Goal: Book appointment/travel/reservation

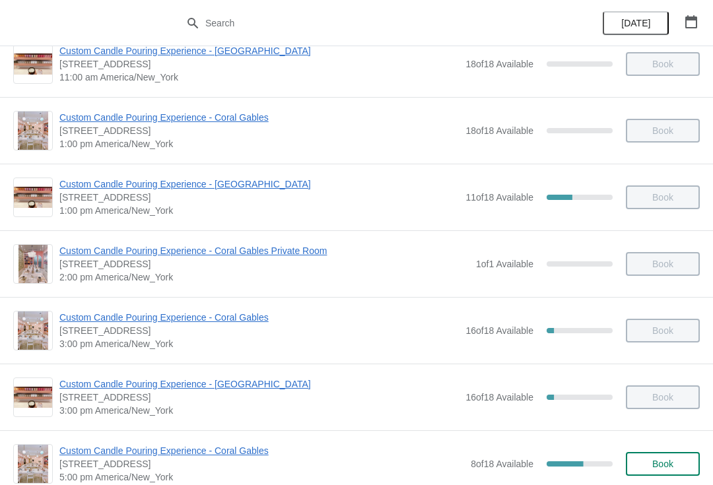
scroll to position [230, 0]
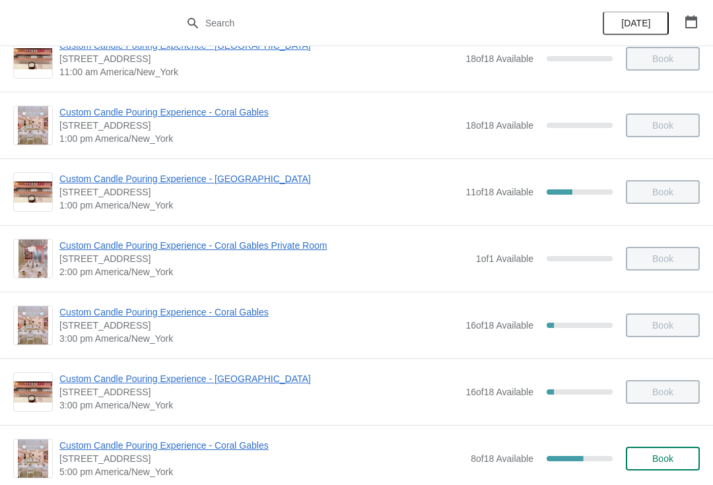
click at [675, 332] on div "Book" at bounding box center [655, 325] width 87 height 24
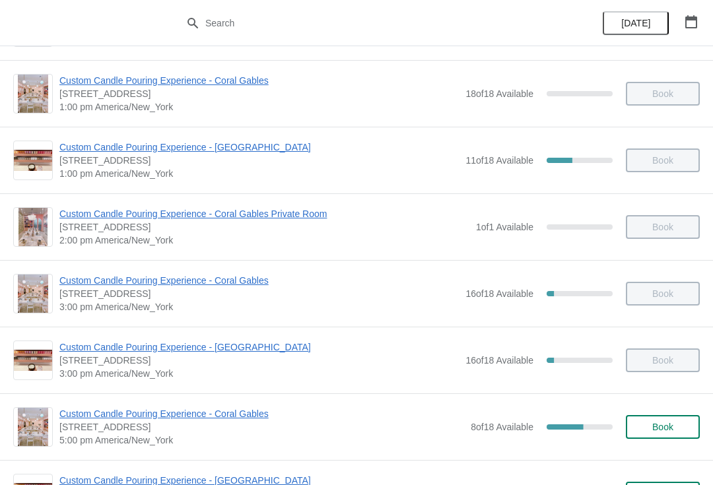
scroll to position [271, 0]
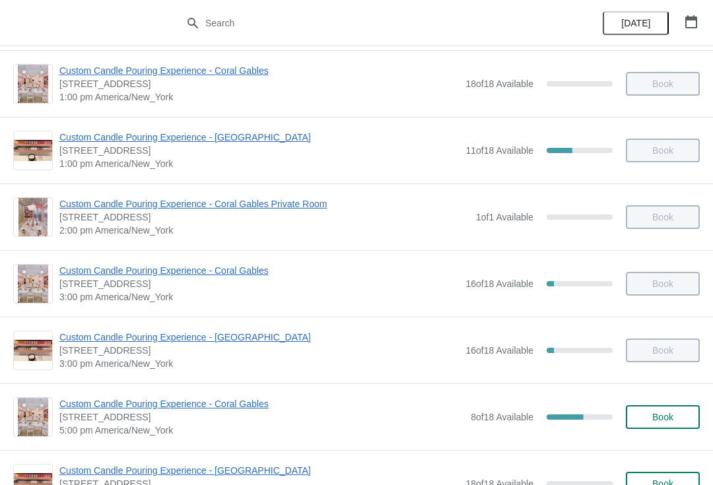
click at [669, 415] on span "Book" at bounding box center [662, 417] width 21 height 11
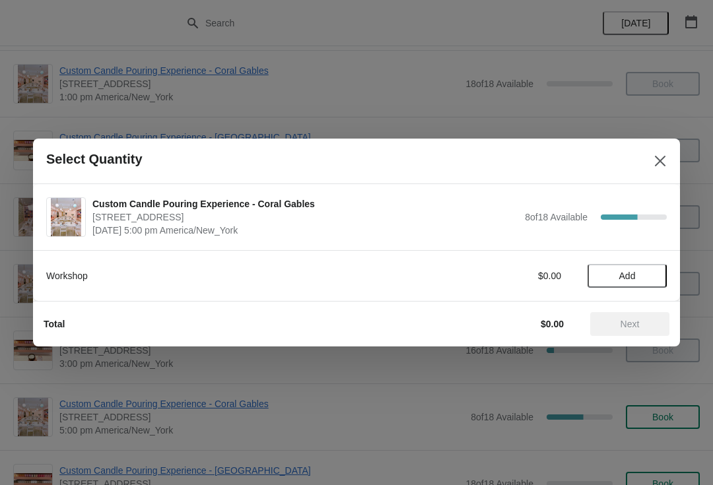
click at [647, 277] on span "Add" at bounding box center [626, 275] width 55 height 11
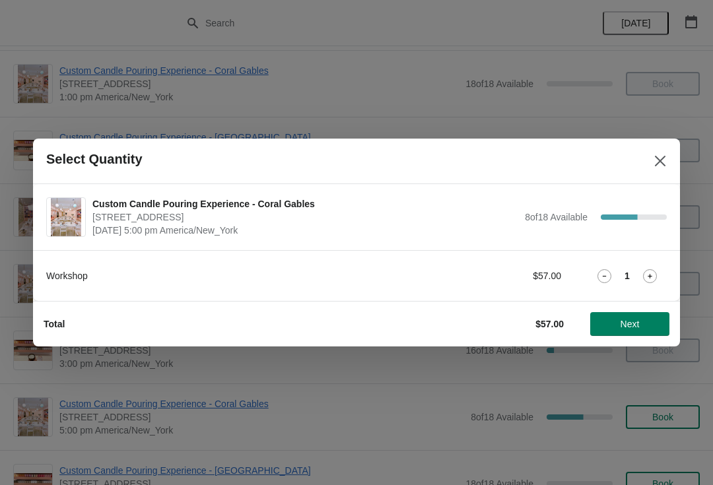
click at [645, 270] on icon at bounding box center [650, 276] width 14 height 14
click at [642, 319] on span "Next" at bounding box center [629, 324] width 58 height 11
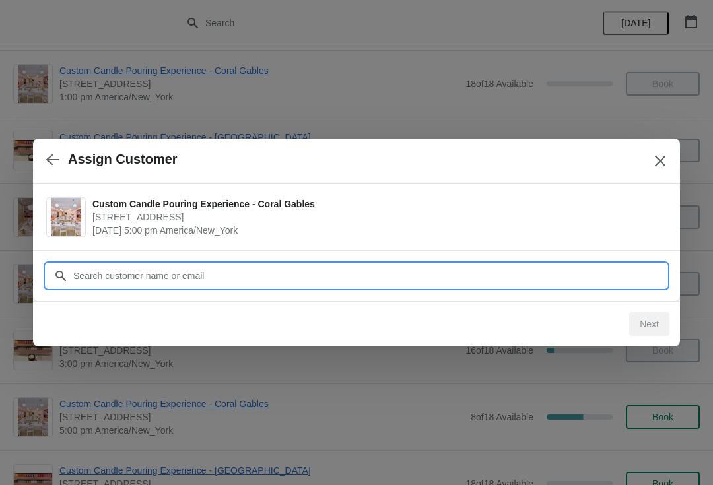
click at [604, 278] on input "Customer" at bounding box center [370, 276] width 594 height 24
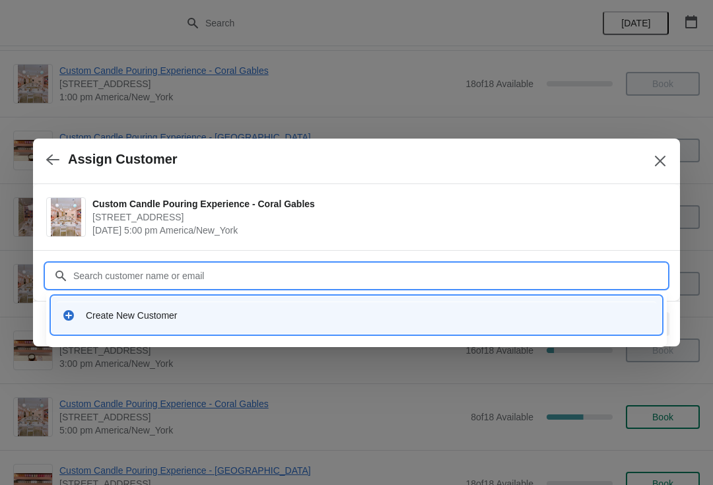
click at [585, 308] on div "Create New Customer" at bounding box center [356, 315] width 599 height 27
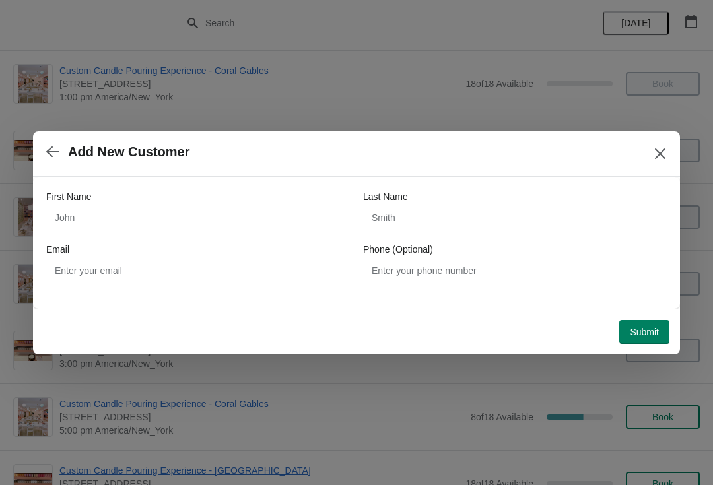
click at [261, 254] on div "Email" at bounding box center [197, 249] width 303 height 13
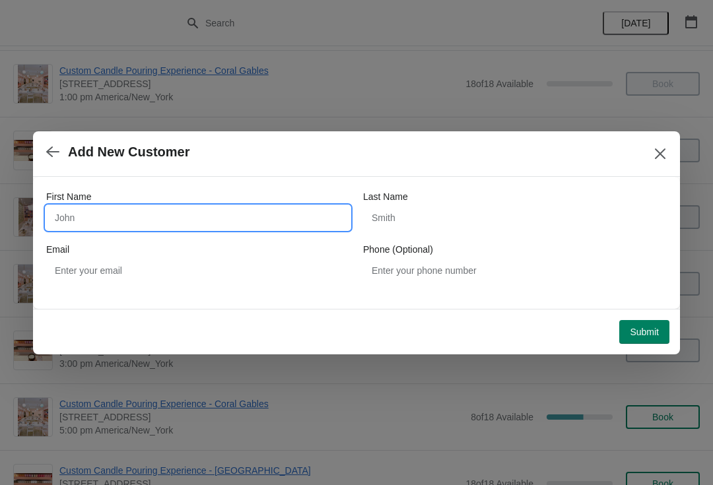
click at [284, 212] on input "First Name" at bounding box center [197, 218] width 303 height 24
type input "Erica"
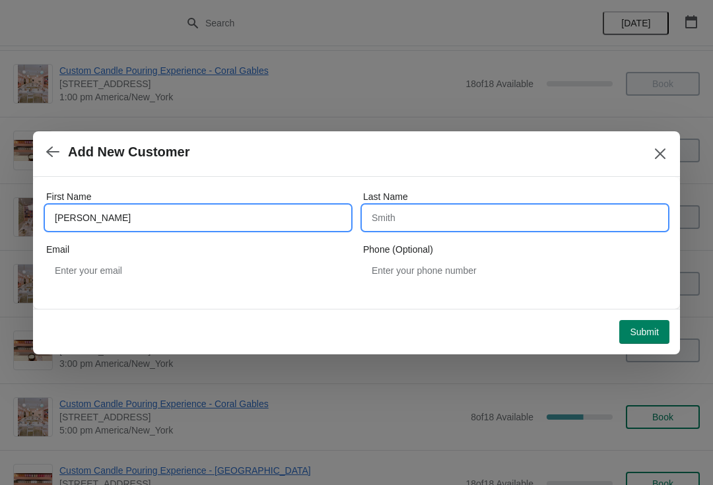
click at [493, 224] on input "Last Name" at bounding box center [514, 218] width 303 height 24
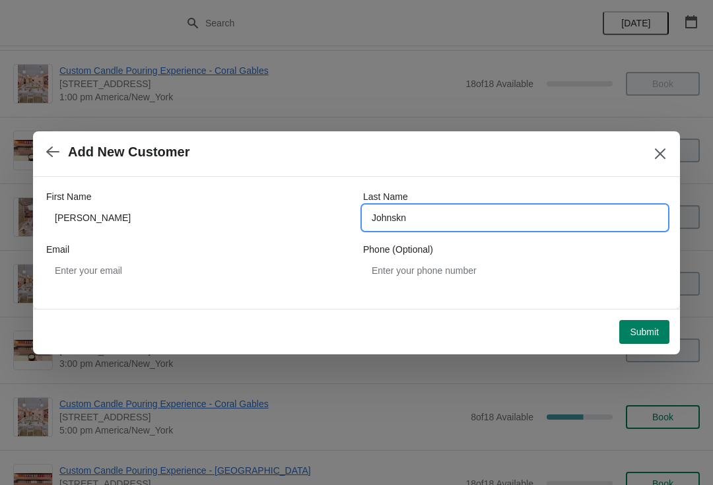
click at [637, 315] on div "Submit" at bounding box center [353, 329] width 631 height 29
click at [565, 221] on input "Johnskn" at bounding box center [514, 218] width 303 height 24
type input "Johnson"
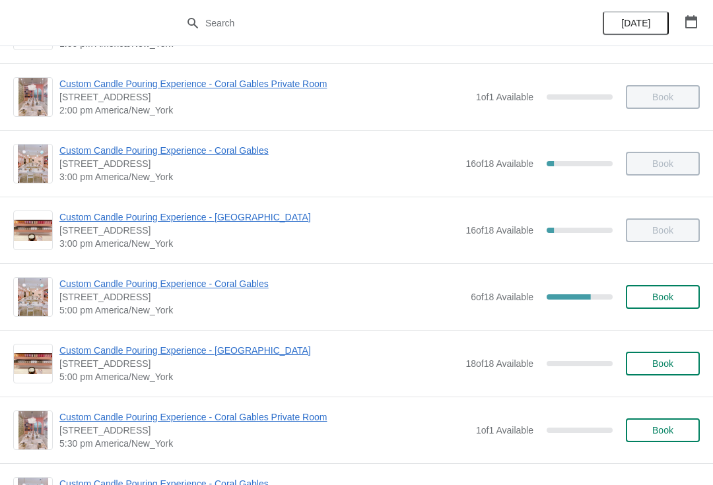
scroll to position [451, 0]
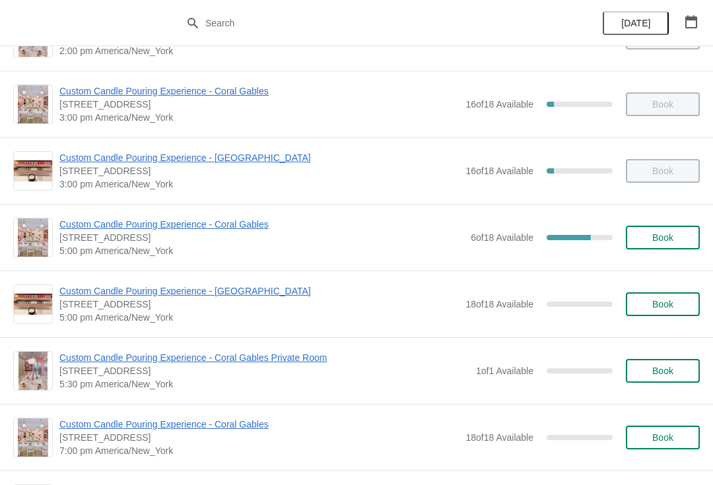
click at [127, 228] on span "Custom Candle Pouring Experience - Coral Gables" at bounding box center [261, 224] width 404 height 13
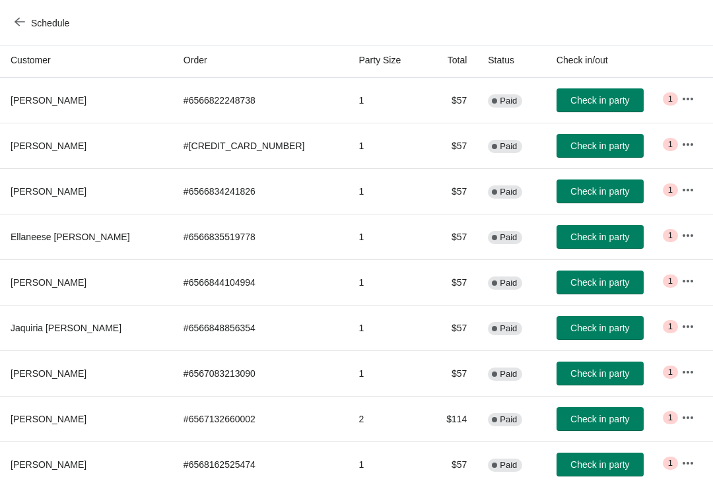
scroll to position [141, 0]
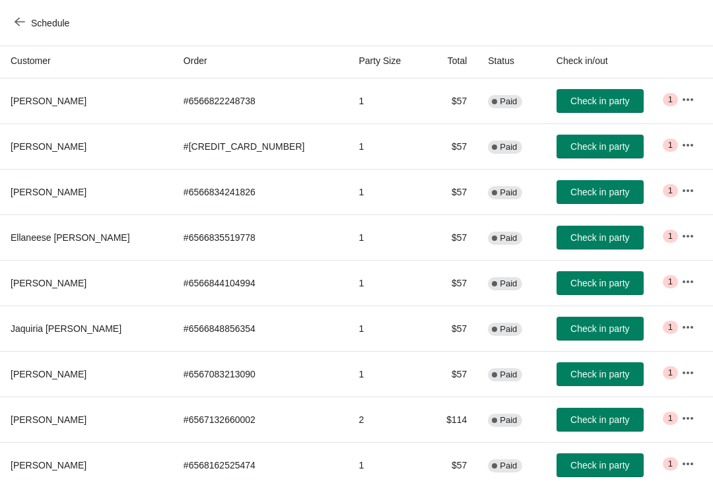
click at [583, 100] on span "Check in party" at bounding box center [599, 101] width 59 height 11
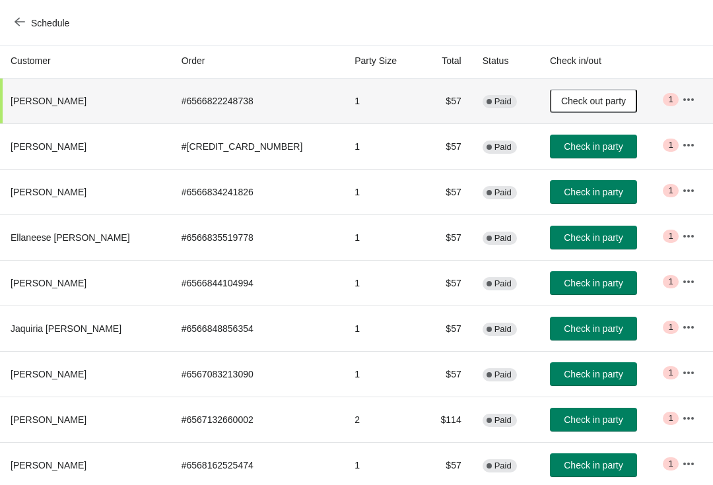
click at [563, 143] on span "Check in party" at bounding box center [592, 146] width 59 height 11
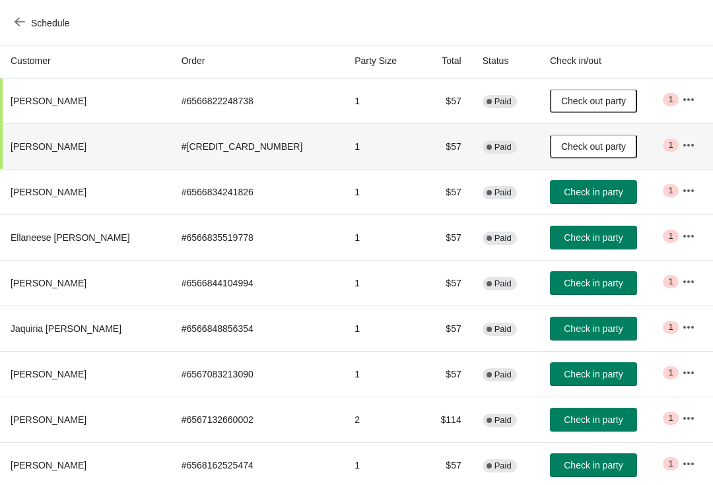
click at [563, 195] on span "Check in party" at bounding box center [592, 192] width 59 height 11
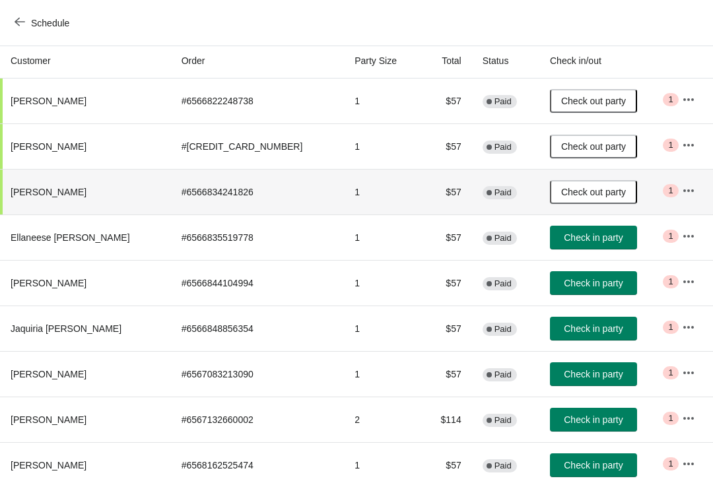
click at [567, 241] on span "Check in party" at bounding box center [592, 237] width 59 height 11
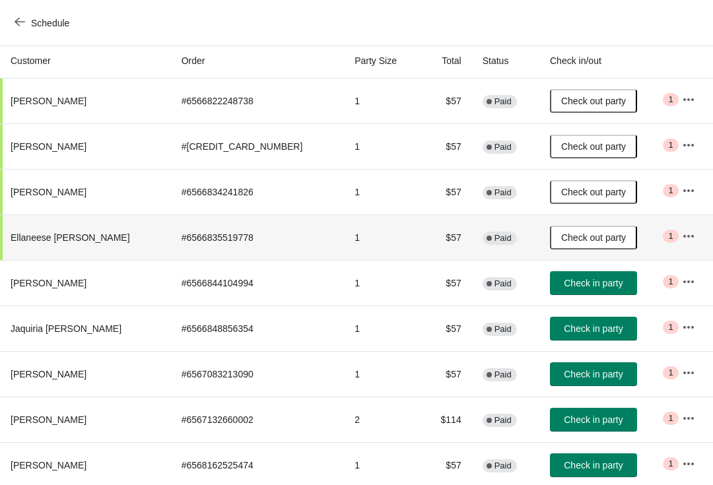
click at [568, 278] on span "Check in party" at bounding box center [592, 283] width 59 height 11
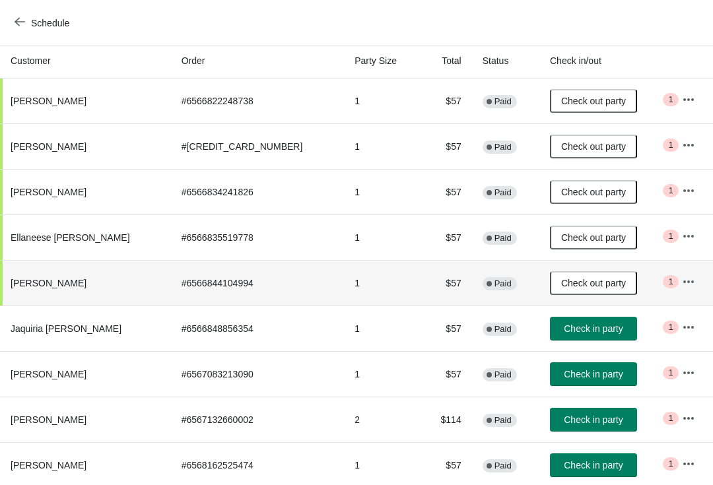
click at [579, 332] on span "Check in party" at bounding box center [592, 328] width 59 height 11
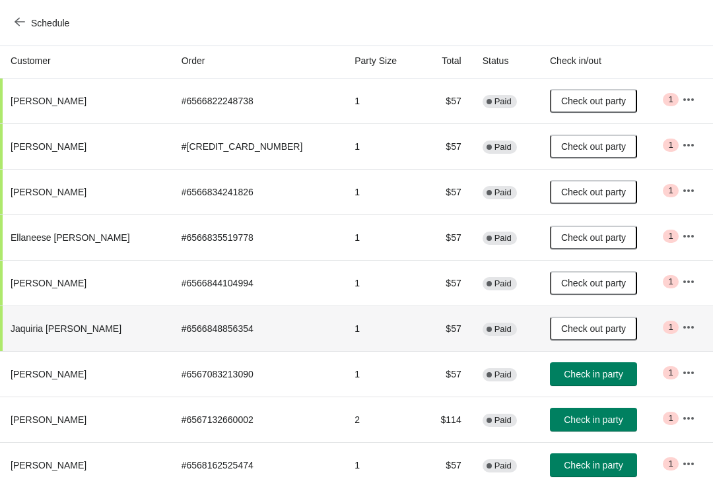
click at [568, 367] on button "Check in party" at bounding box center [593, 374] width 87 height 24
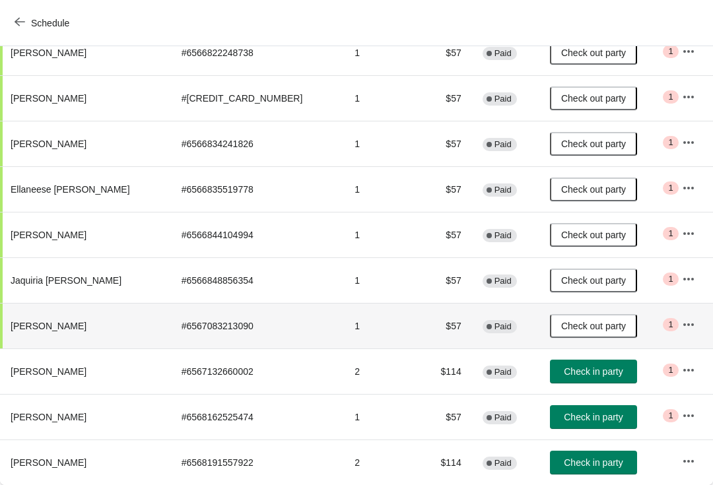
scroll to position [189, 0]
click at [572, 414] on span "Check in party" at bounding box center [592, 417] width 59 height 11
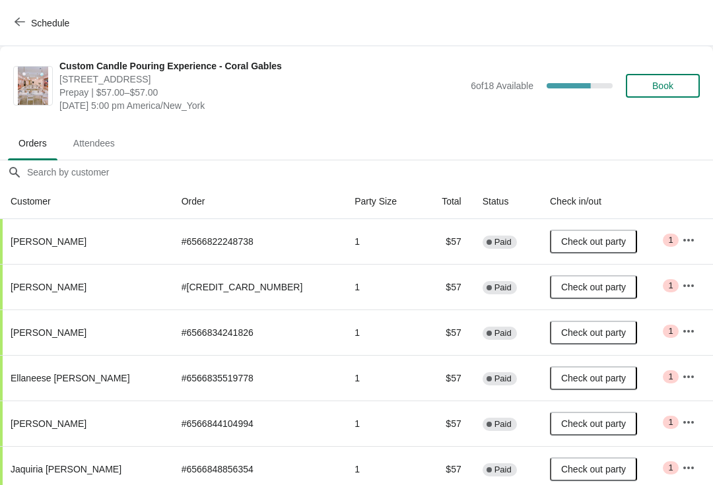
scroll to position [0, 0]
click at [633, 104] on div "Custom Candle Pouring Experience - Coral Gables [STREET_ADDRESS] Prepay | $57.0…" at bounding box center [379, 85] width 640 height 53
click at [672, 78] on button "Book" at bounding box center [662, 86] width 74 height 24
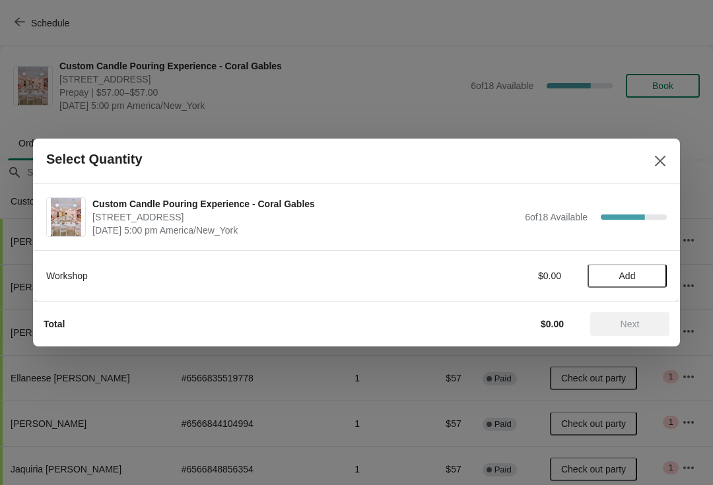
click at [627, 272] on span "Add" at bounding box center [627, 275] width 16 height 11
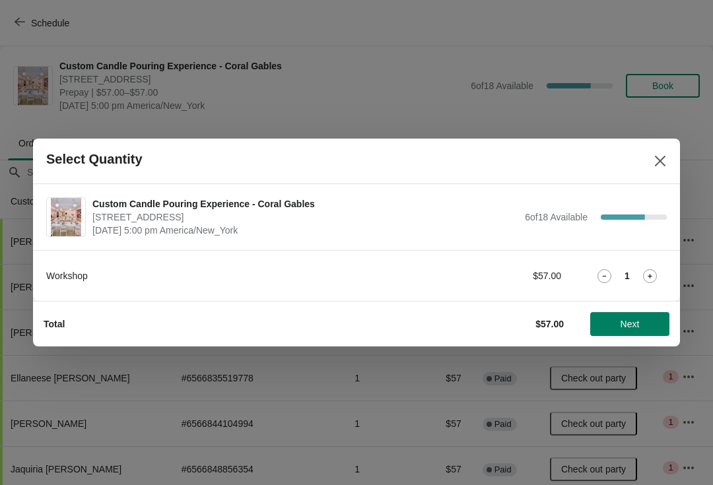
click at [620, 325] on span "Next" at bounding box center [629, 324] width 19 height 11
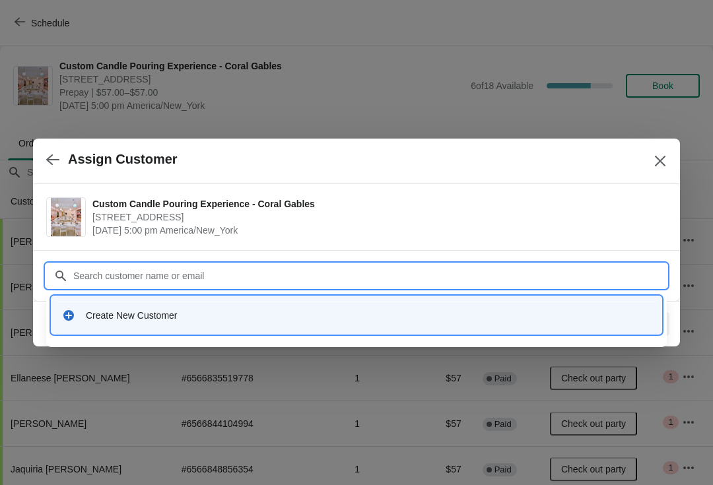
click at [104, 310] on div "Create New Customer" at bounding box center [368, 315] width 565 height 13
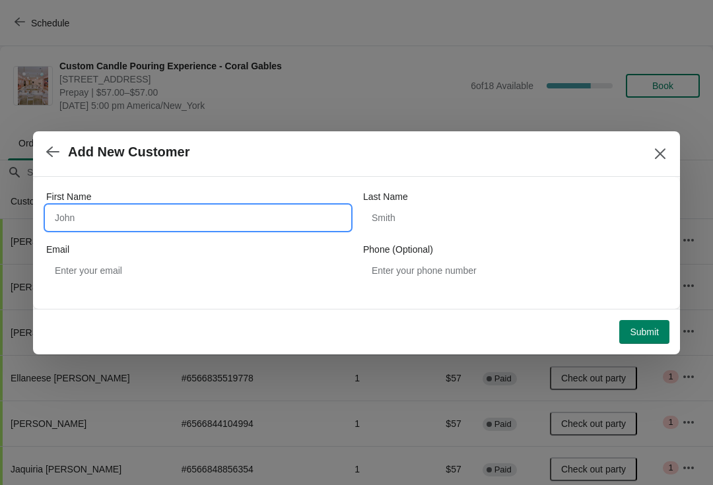
click at [278, 214] on input "First Name" at bounding box center [197, 218] width 303 height 24
type input "Nae"
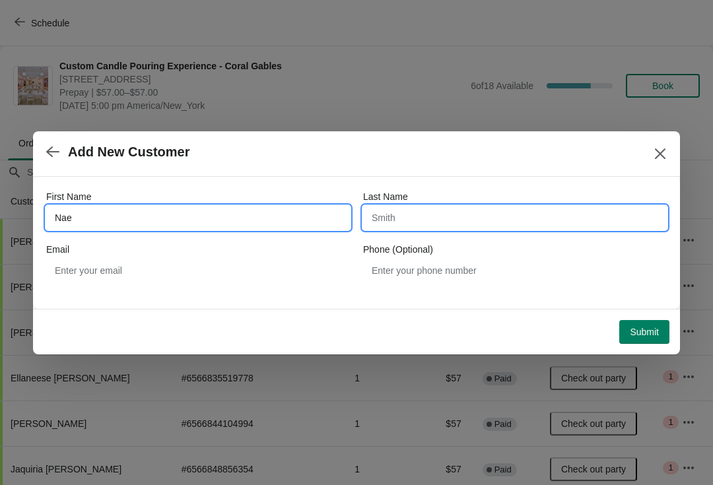
click at [418, 219] on input "Last Name" at bounding box center [514, 218] width 303 height 24
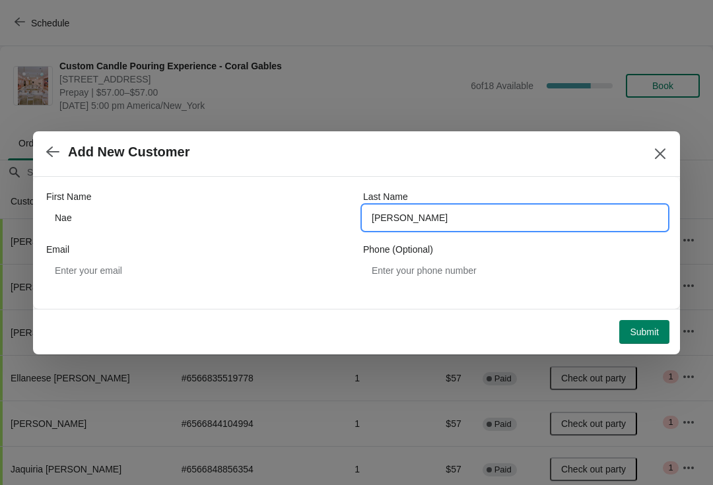
type input "Browm"
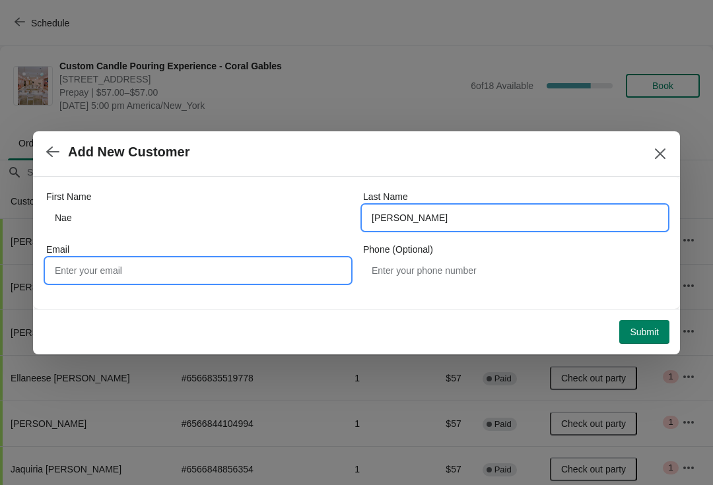
click at [82, 272] on input "Email" at bounding box center [197, 271] width 303 height 24
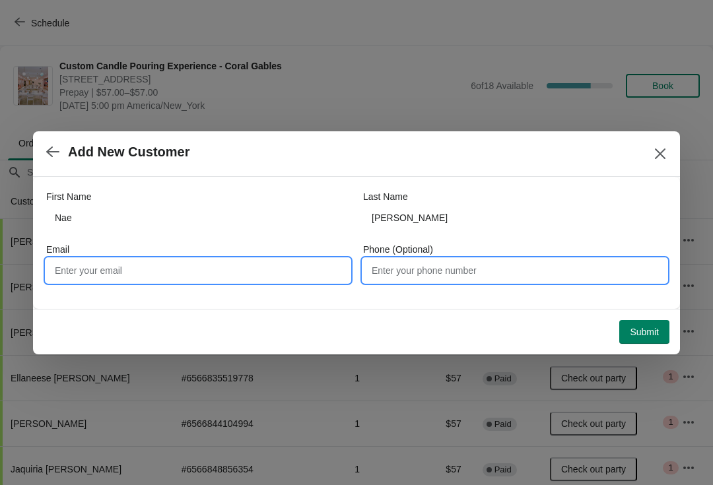
click at [484, 267] on input "Phone (Optional)" at bounding box center [514, 271] width 303 height 24
click at [103, 276] on input "Email" at bounding box center [197, 271] width 303 height 24
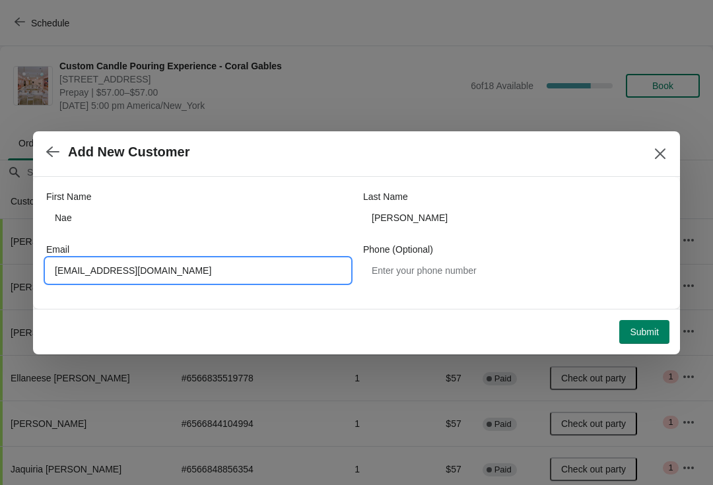
type input "Ellaneesep@gmail.com"
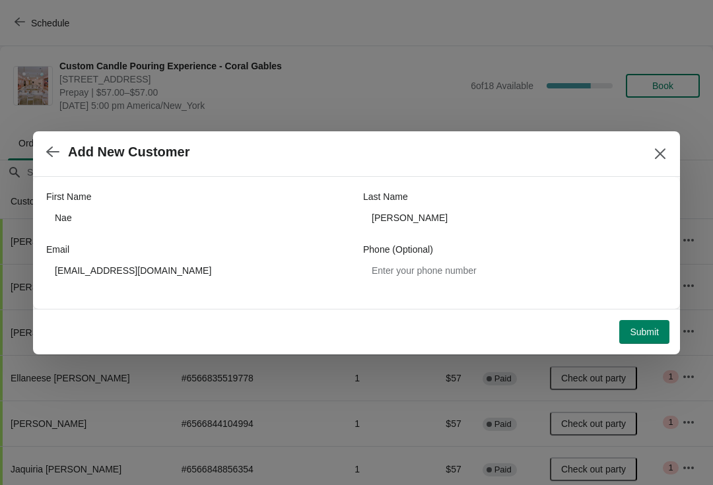
click at [641, 325] on button "Submit" at bounding box center [644, 332] width 50 height 24
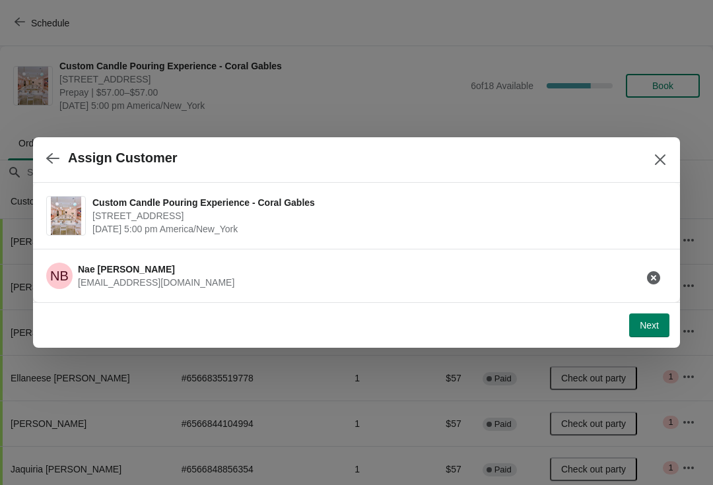
click at [639, 324] on span "Next" at bounding box center [648, 325] width 19 height 11
select select "Friend"
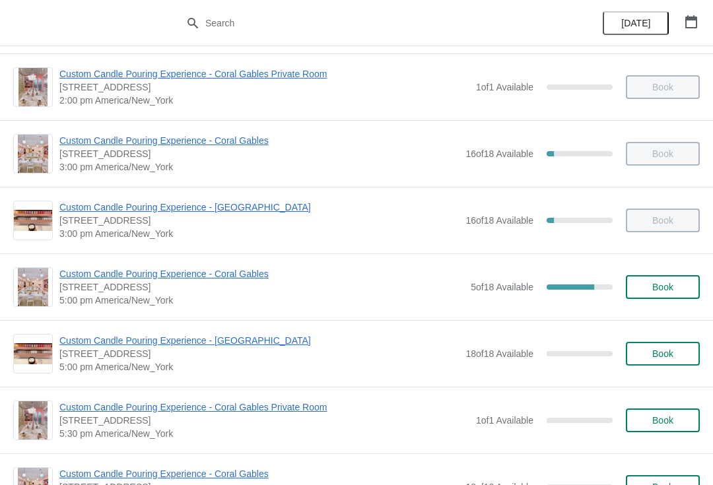
scroll to position [412, 0]
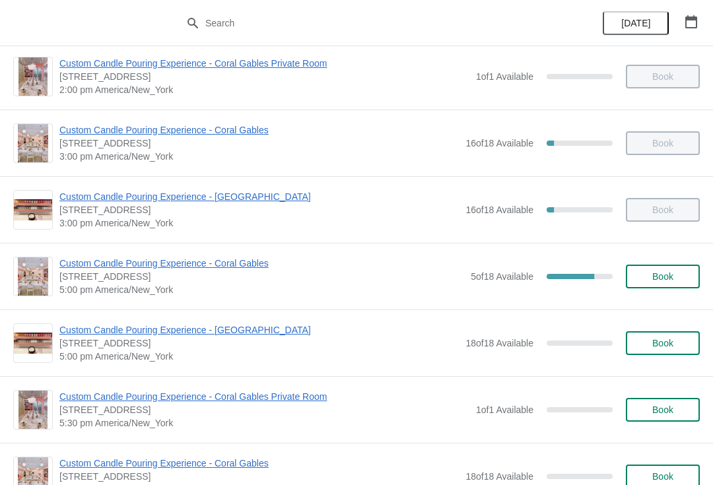
click at [148, 269] on span "Custom Candle Pouring Experience - Coral Gables" at bounding box center [261, 263] width 404 height 13
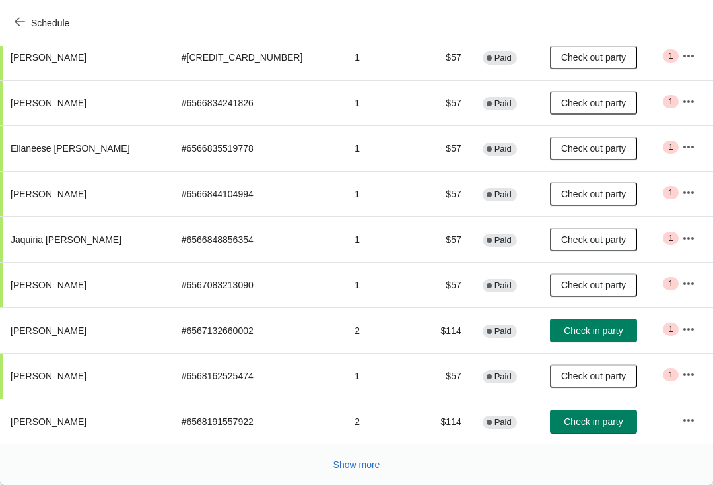
scroll to position [230, 0]
click at [348, 472] on button "Show more" at bounding box center [356, 465] width 57 height 24
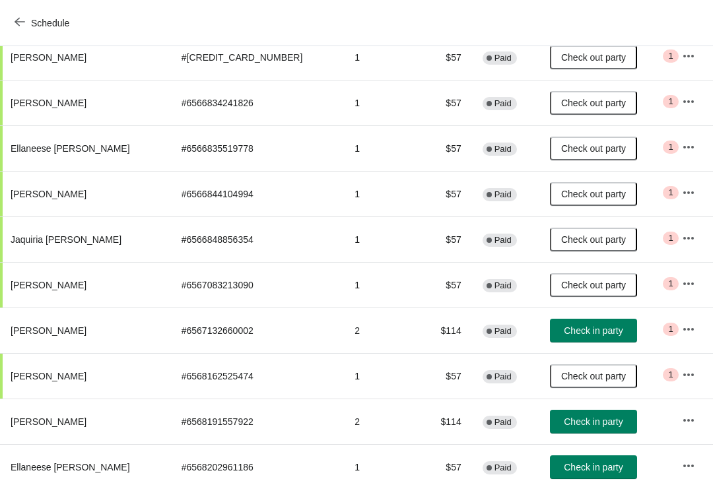
click at [357, 461] on td "1" at bounding box center [382, 467] width 77 height 46
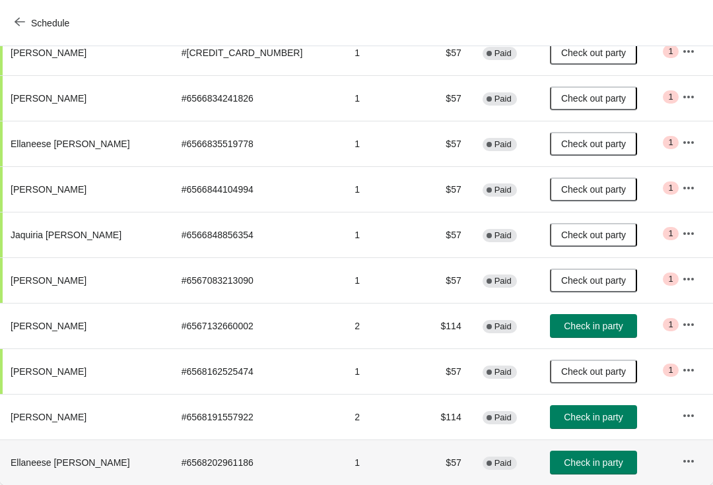
scroll to position [234, 0]
click at [569, 462] on span "Check in party" at bounding box center [592, 462] width 59 height 11
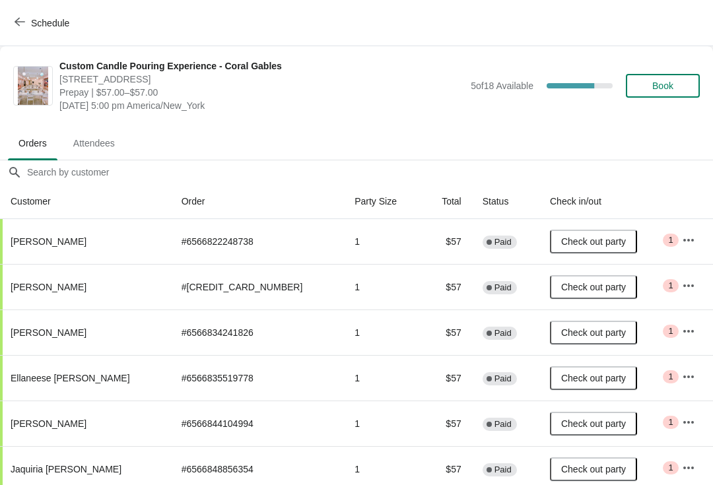
scroll to position [0, 0]
click at [662, 79] on button "Book" at bounding box center [662, 86] width 74 height 24
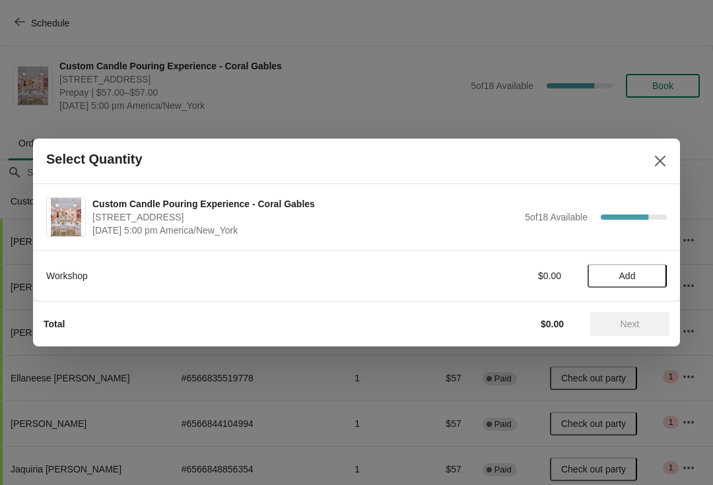
click at [619, 278] on span "Add" at bounding box center [627, 275] width 16 height 11
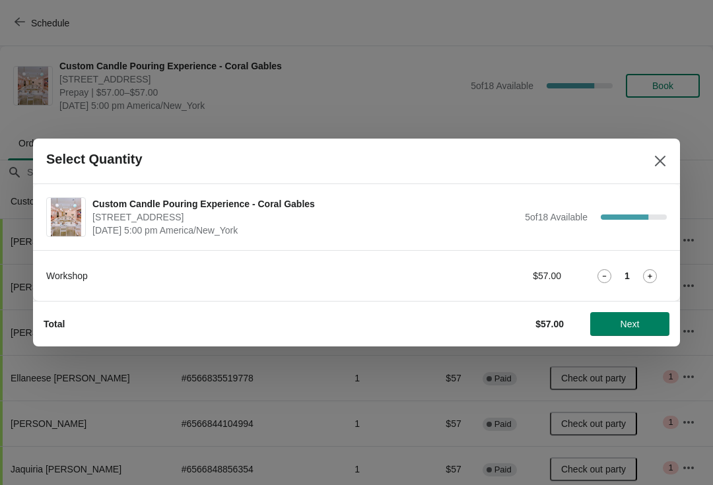
click at [622, 275] on div "1" at bounding box center [626, 276] width 79 height 14
click at [652, 271] on icon at bounding box center [650, 276] width 14 height 14
click at [643, 273] on icon at bounding box center [650, 276] width 14 height 14
click at [650, 276] on icon at bounding box center [649, 276] width 5 height 5
click at [594, 276] on div "4" at bounding box center [626, 276] width 79 height 14
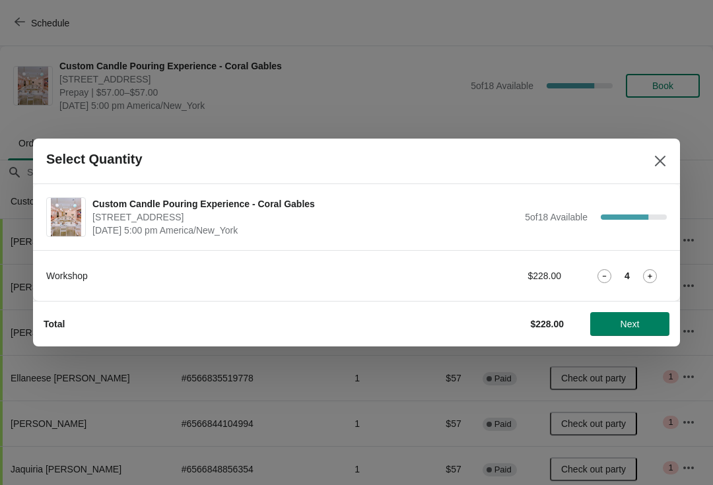
click at [597, 276] on icon at bounding box center [604, 276] width 14 height 14
click at [600, 277] on icon at bounding box center [604, 276] width 14 height 14
click at [609, 274] on icon at bounding box center [604, 276] width 14 height 14
click at [623, 327] on span "Next" at bounding box center [629, 324] width 19 height 11
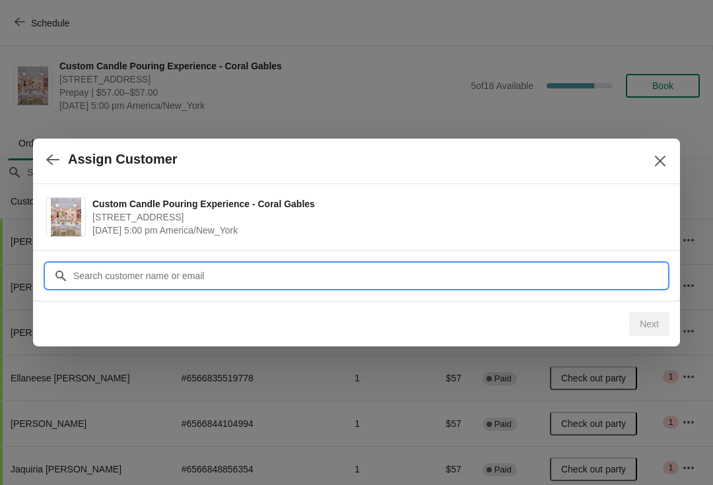
click at [319, 270] on input "Customer" at bounding box center [370, 276] width 594 height 24
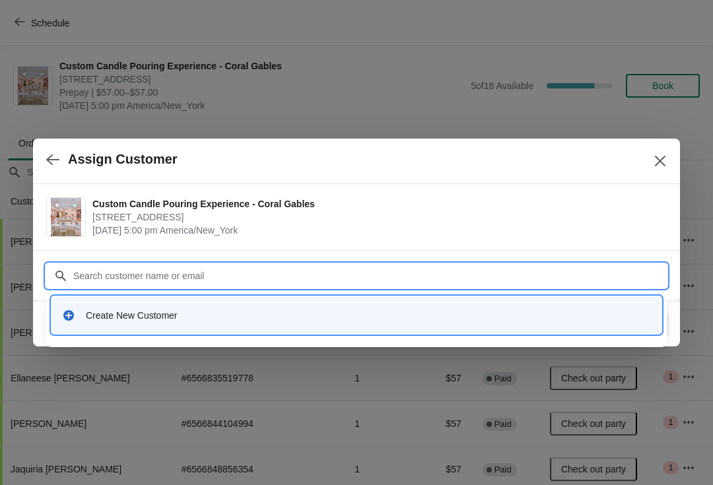
click at [122, 316] on div "Create New Customer" at bounding box center [368, 315] width 565 height 13
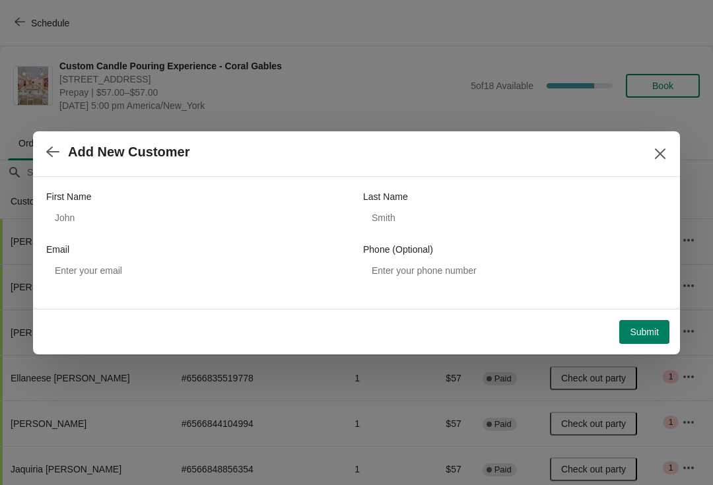
click at [127, 197] on div "First Name" at bounding box center [197, 196] width 303 height 13
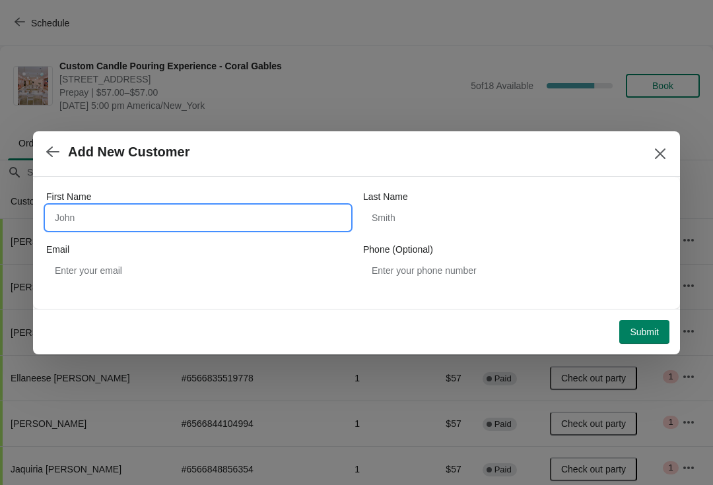
click at [133, 212] on input "First Name" at bounding box center [197, 218] width 303 height 24
type input "Tiffany"
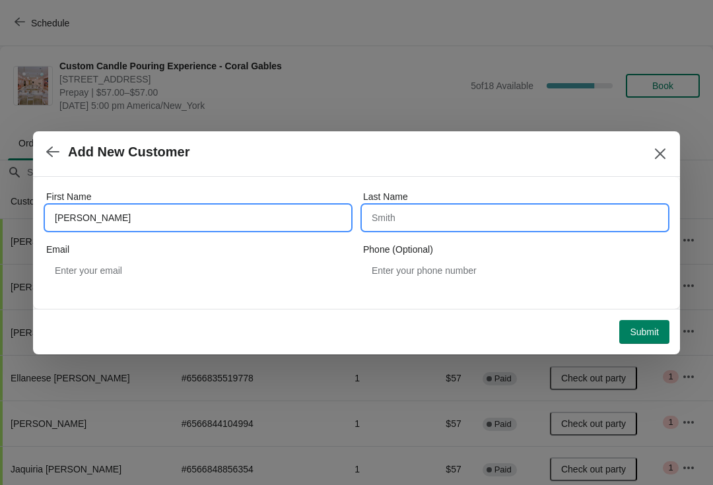
click at [435, 218] on input "Last Name" at bounding box center [514, 218] width 303 height 24
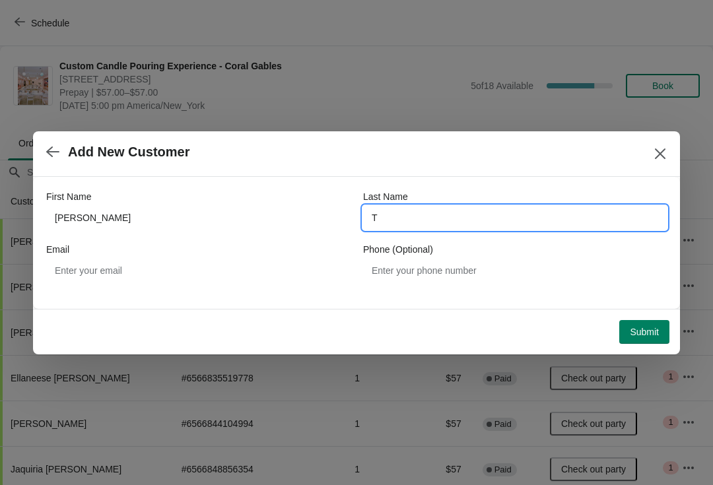
type input "T"
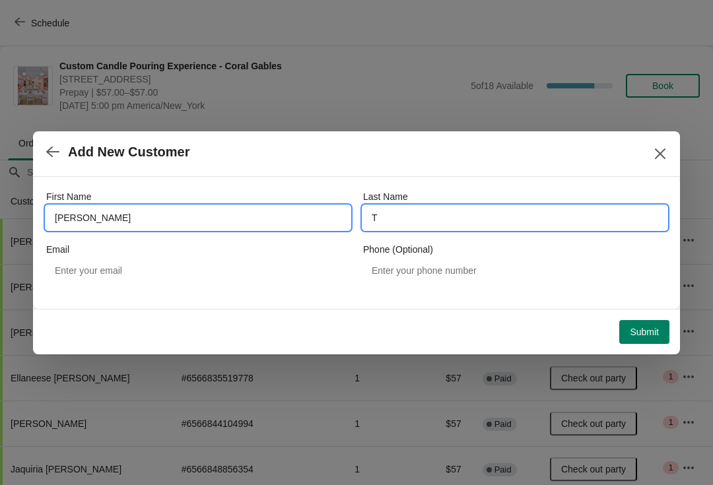
click at [119, 226] on input "Tiffany" at bounding box center [197, 218] width 303 height 24
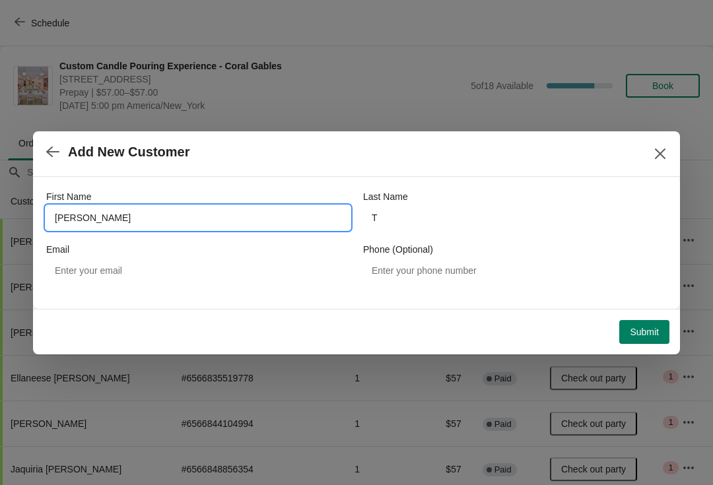
type input "Tiffani"
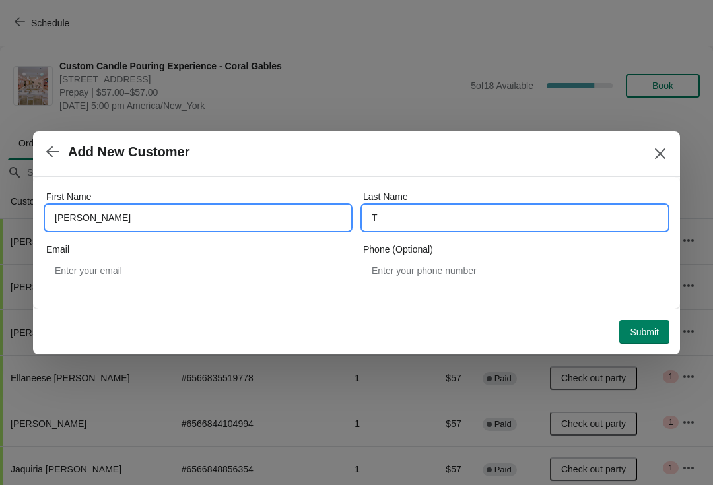
click at [408, 214] on input "T" at bounding box center [514, 218] width 303 height 24
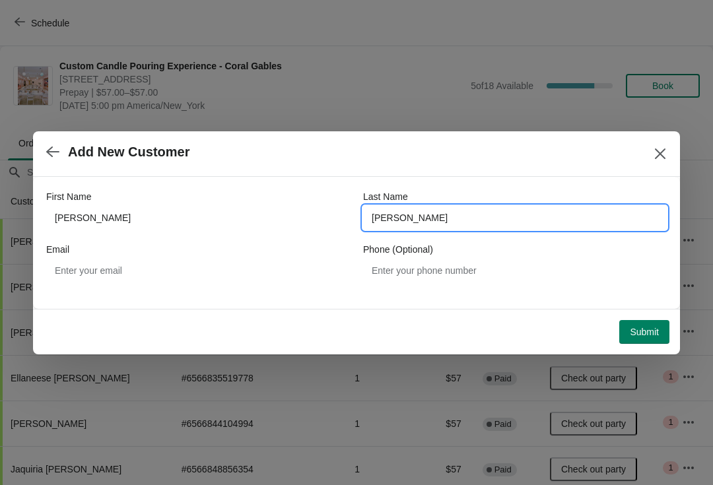
type input "Browne"
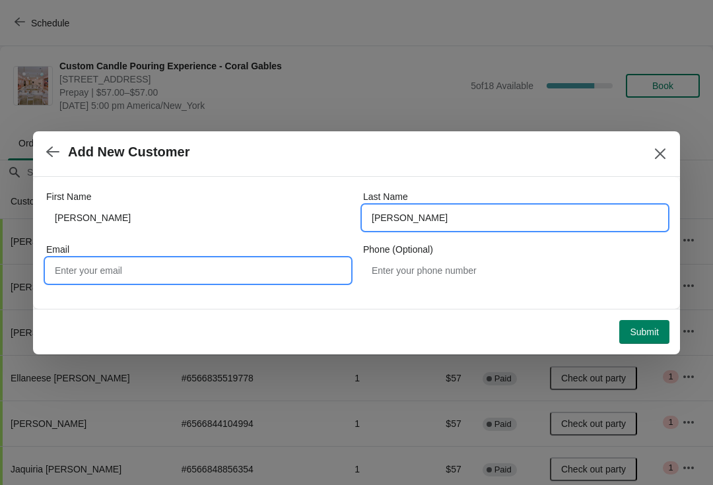
click at [82, 274] on input "Email" at bounding box center [197, 271] width 303 height 24
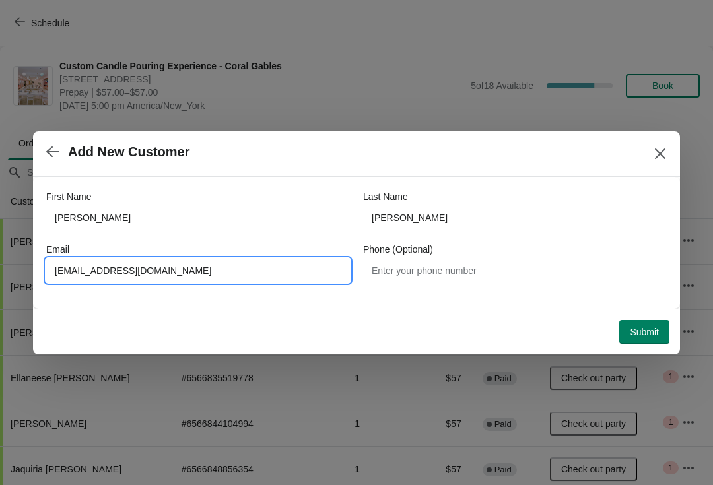
type input "Tiffanibrowne@gmail.com"
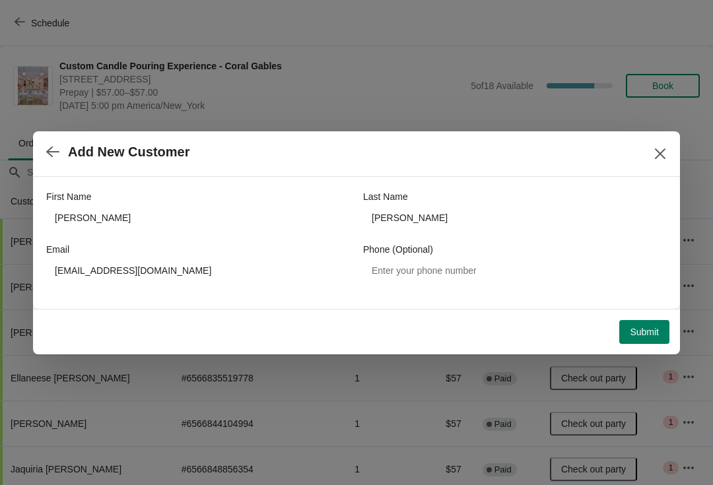
click at [640, 333] on span "Submit" at bounding box center [643, 332] width 29 height 11
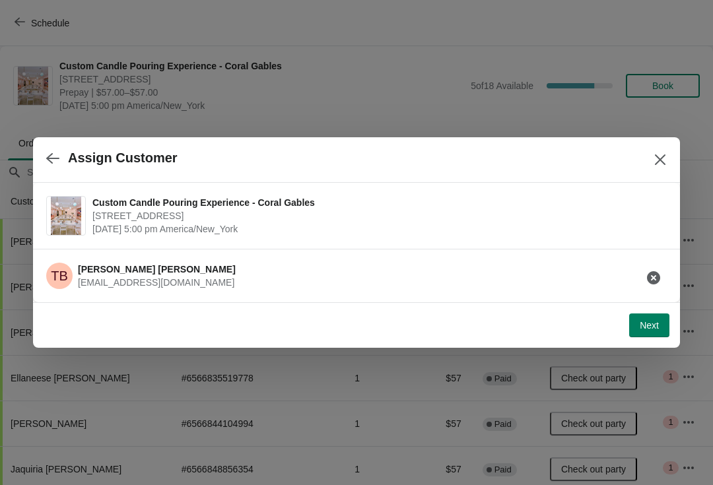
click at [634, 335] on button "Next" at bounding box center [649, 325] width 40 height 24
select select "Friend"
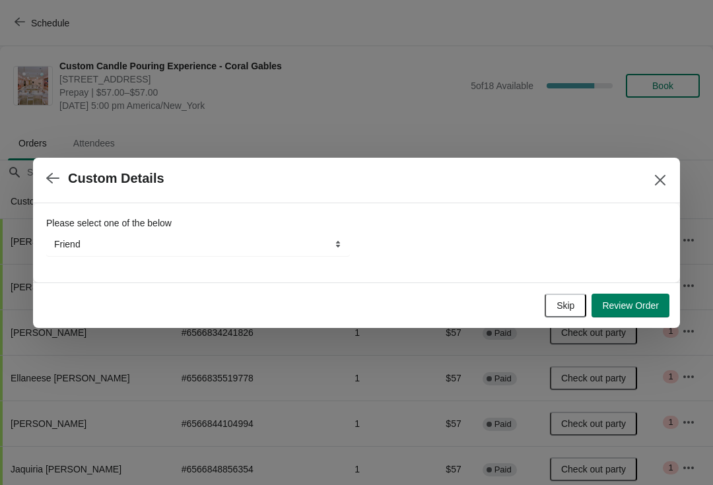
click at [645, 312] on button "Review Order" at bounding box center [630, 306] width 78 height 24
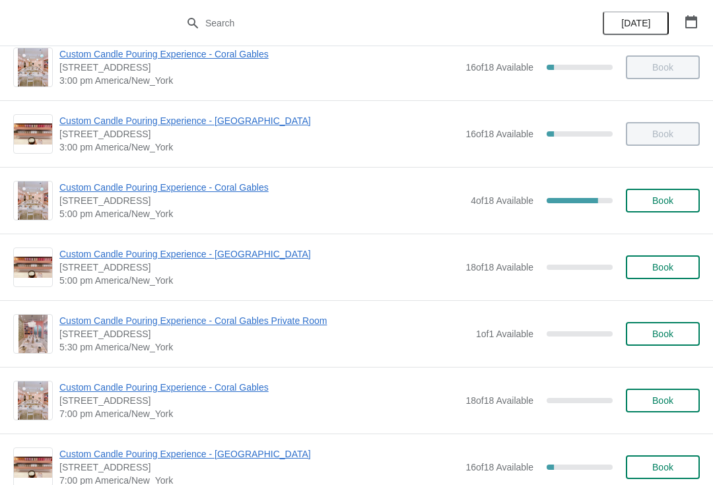
scroll to position [489, 0]
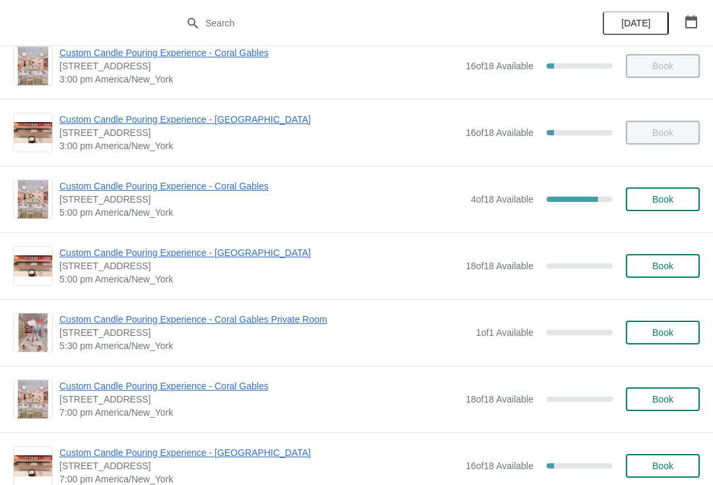
click at [661, 203] on span "Book" at bounding box center [662, 199] width 21 height 11
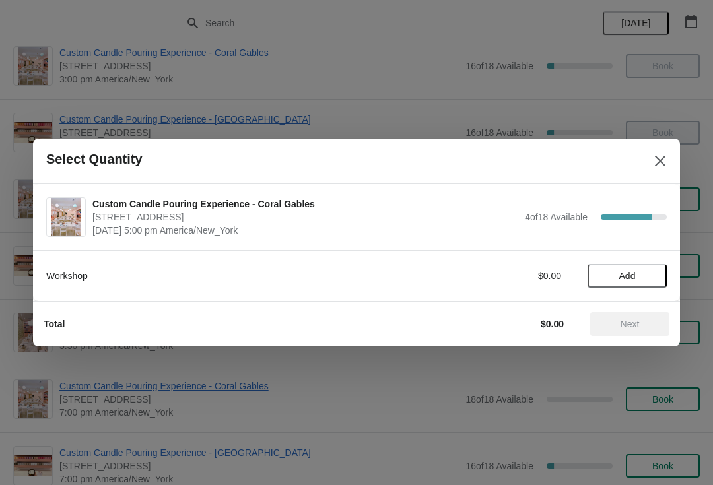
click at [635, 278] on span "Add" at bounding box center [627, 275] width 16 height 11
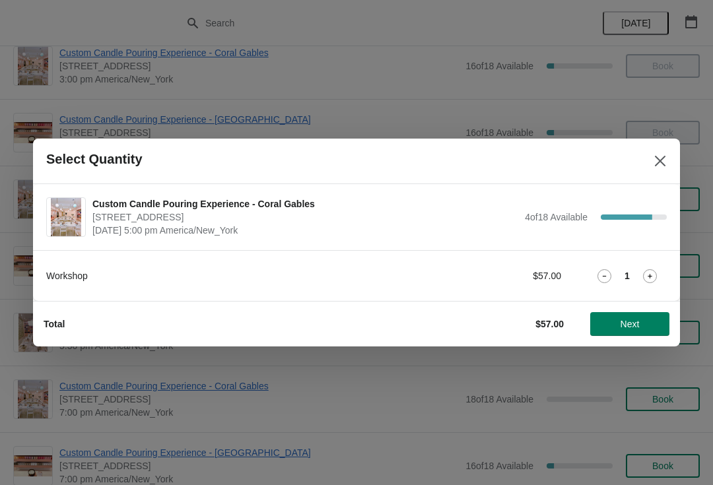
click at [635, 331] on button "Next" at bounding box center [629, 324] width 79 height 24
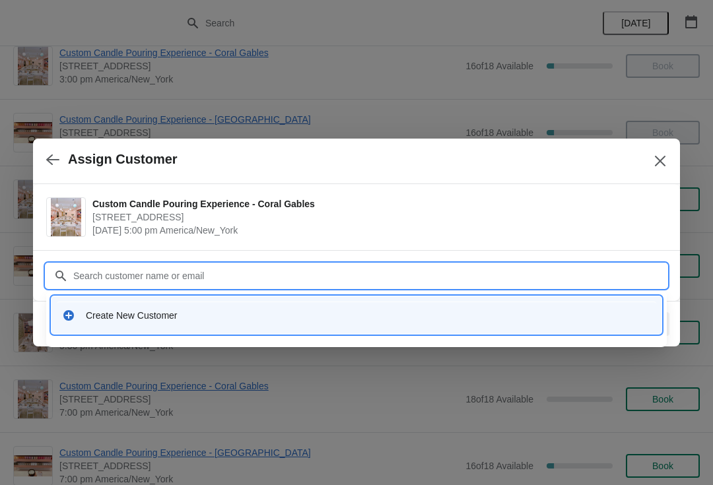
click at [255, 303] on div "Create New Customer" at bounding box center [356, 315] width 599 height 27
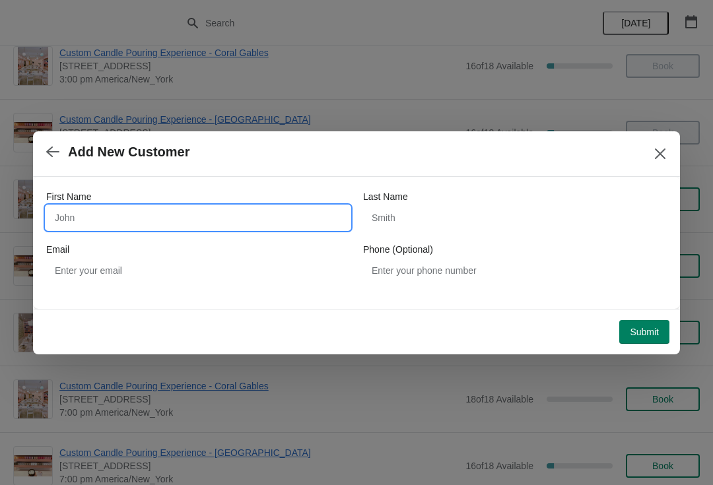
click at [95, 223] on input "First Name" at bounding box center [197, 218] width 303 height 24
type input "Renice"
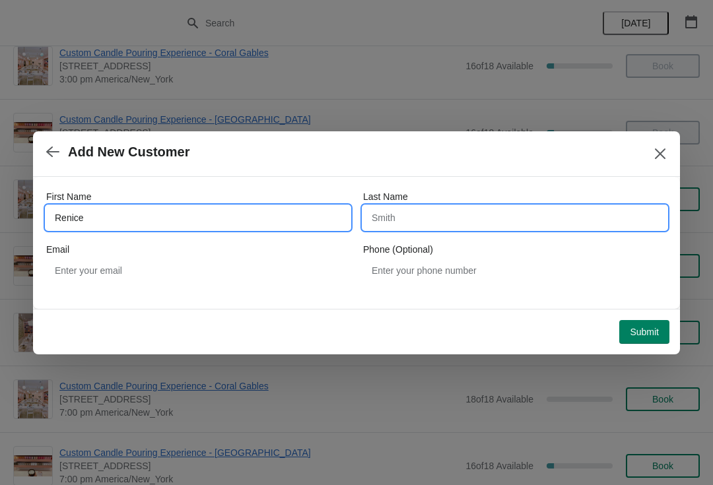
click at [431, 220] on input "Last Name" at bounding box center [514, 218] width 303 height 24
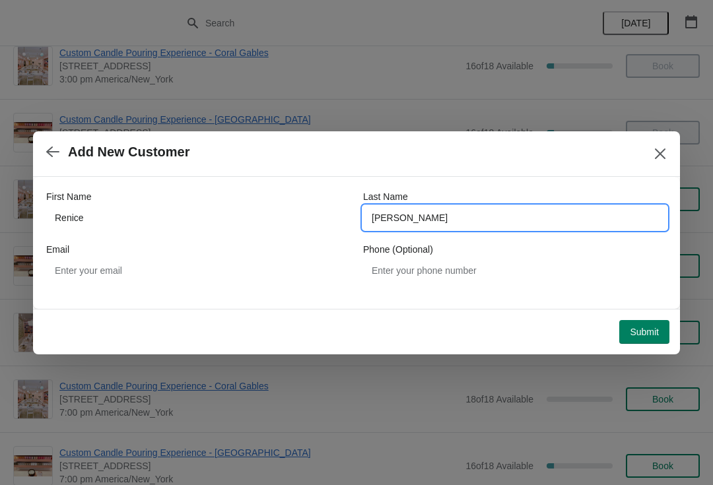
type input "Phillips"
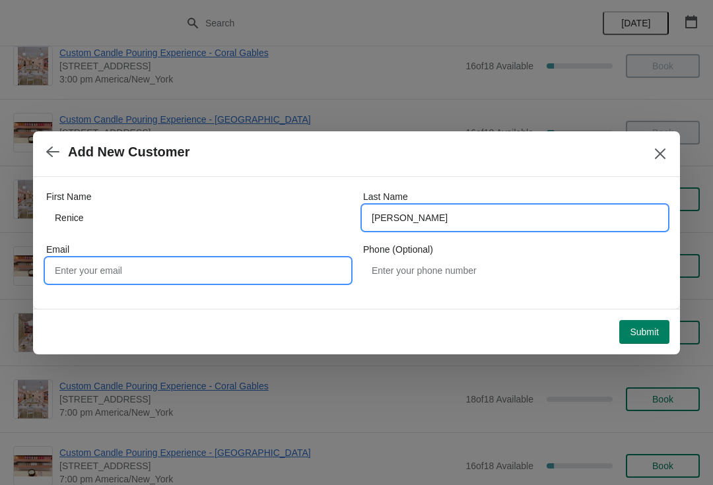
click at [166, 267] on input "Email" at bounding box center [197, 271] width 303 height 24
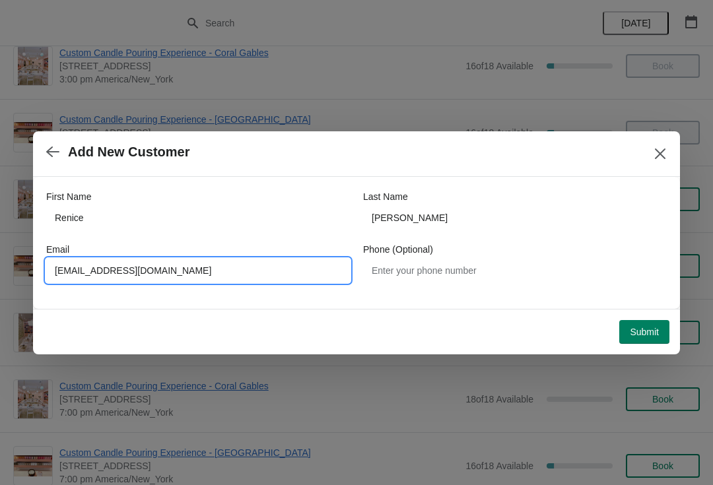
type input "Renicephillips@gmail.com"
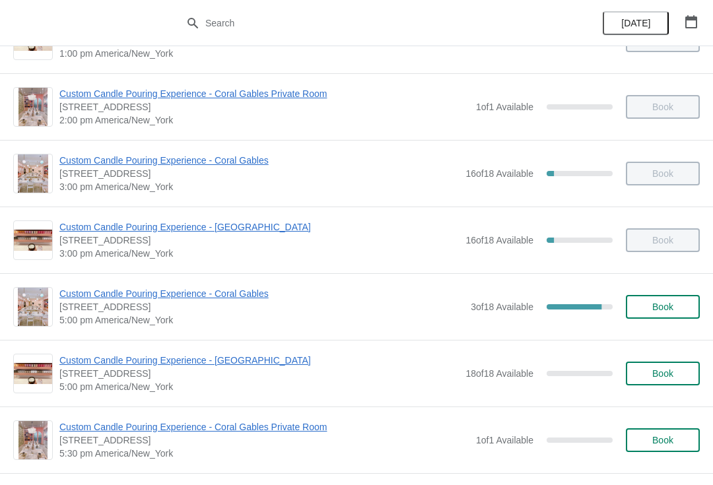
scroll to position [383, 0]
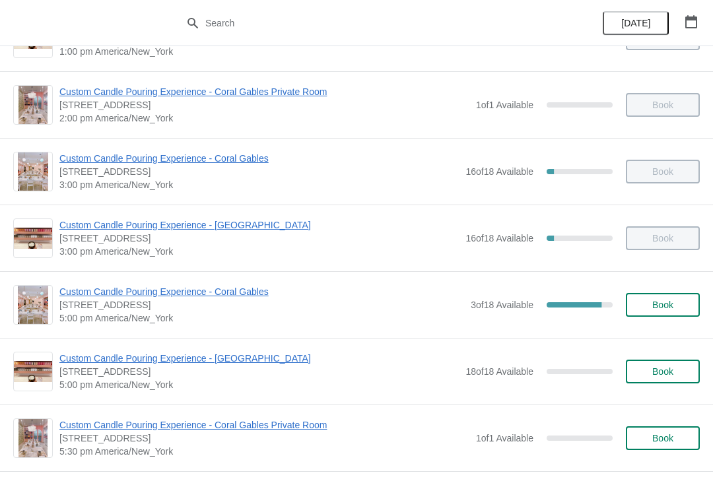
click at [660, 311] on button "Book" at bounding box center [662, 305] width 74 height 24
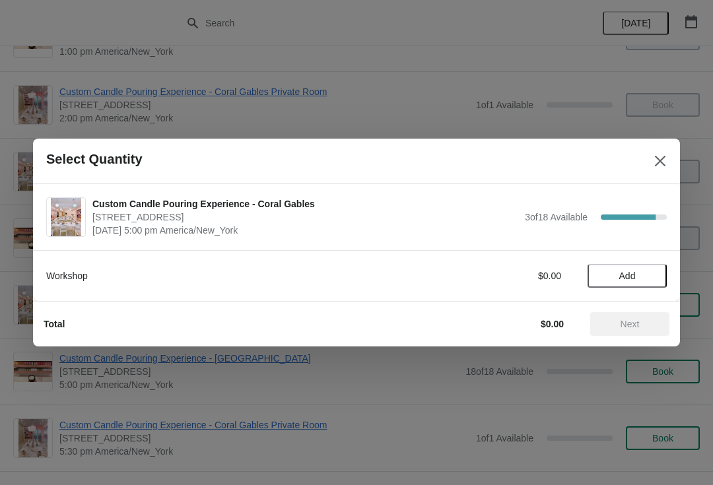
click at [622, 273] on span "Add" at bounding box center [627, 275] width 16 height 11
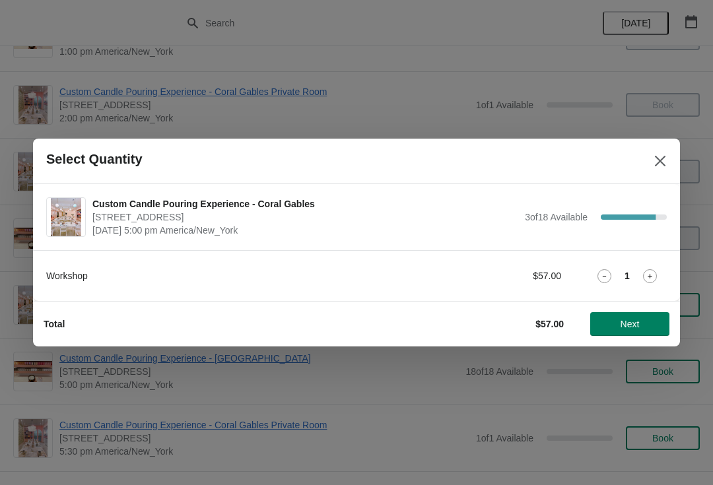
click at [608, 325] on span "Next" at bounding box center [629, 324] width 58 height 11
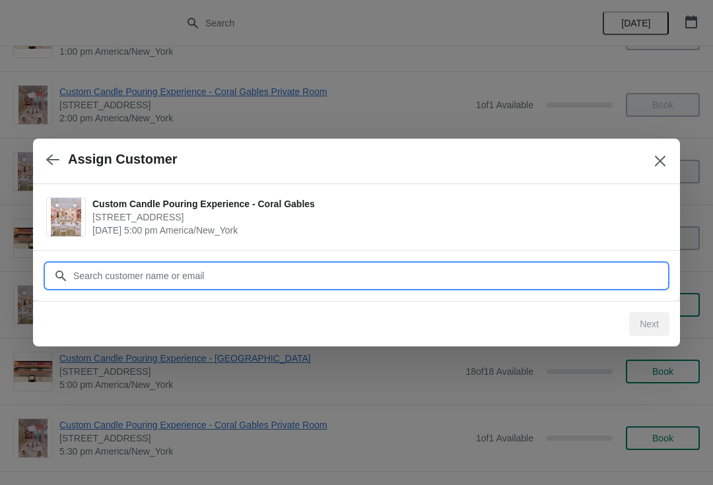
click at [464, 274] on input "Customer" at bounding box center [370, 276] width 594 height 24
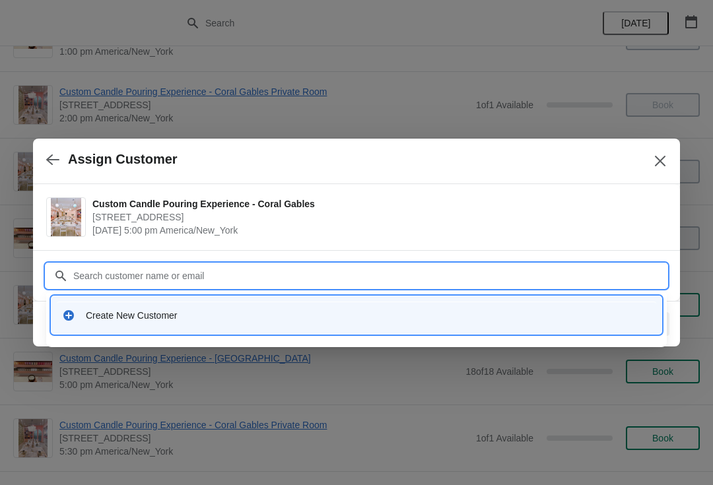
click at [92, 310] on div "Create New Customer" at bounding box center [368, 315] width 565 height 13
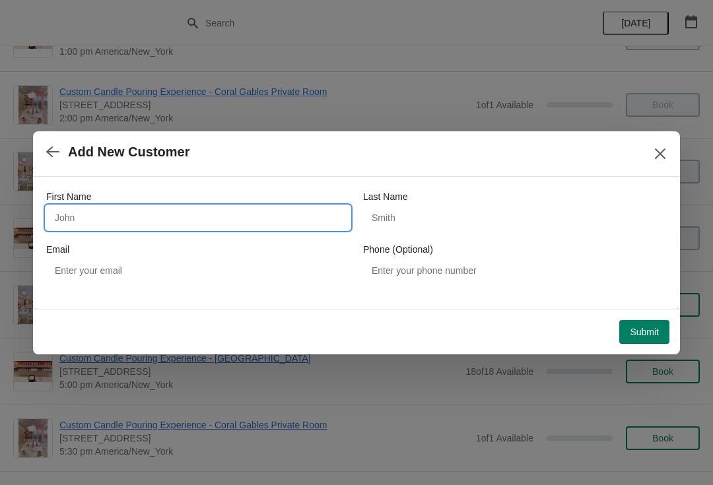
click at [103, 221] on input "First Name" at bounding box center [197, 218] width 303 height 24
type input "Safrica"
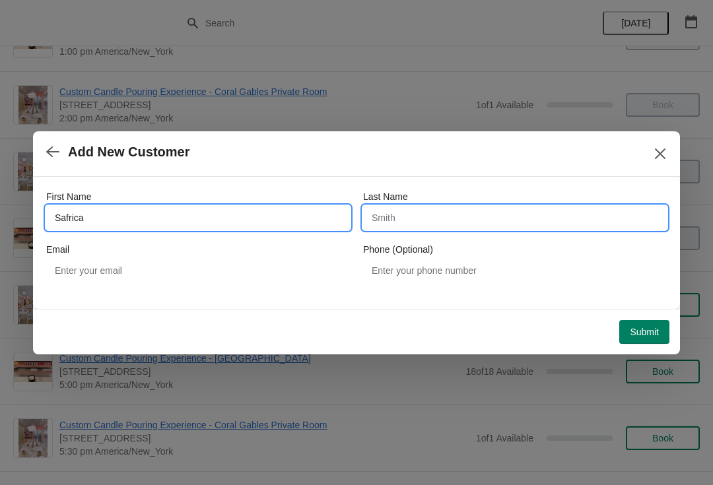
click at [429, 213] on input "Last Name" at bounding box center [514, 218] width 303 height 24
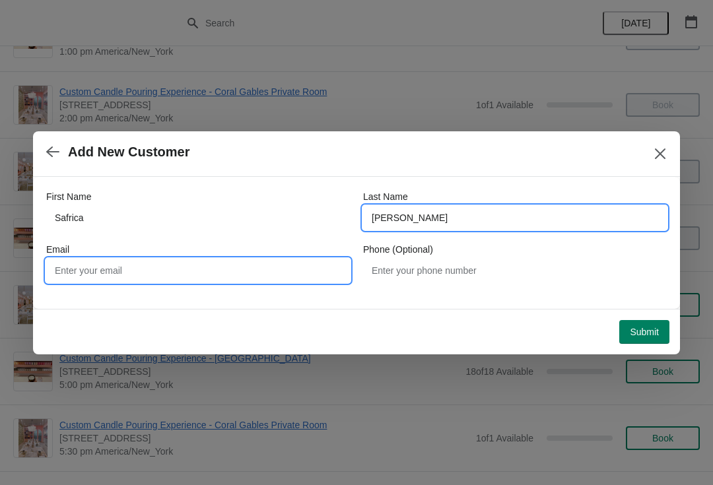
click at [304, 277] on input "Email" at bounding box center [197, 271] width 303 height 24
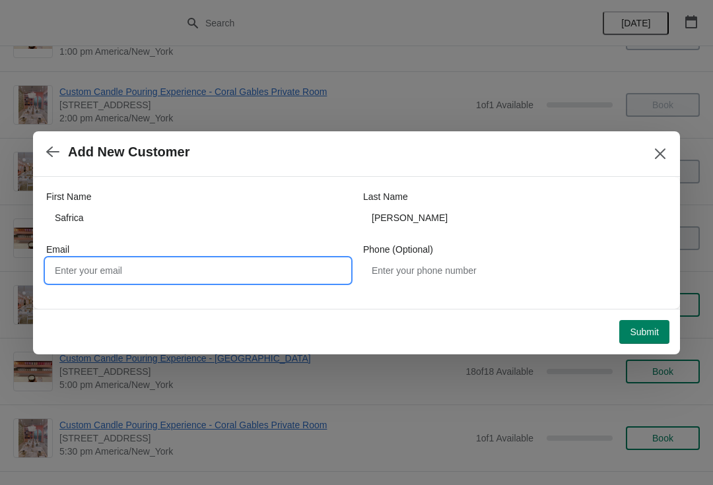
click at [420, 200] on div "Last Name" at bounding box center [514, 196] width 303 height 13
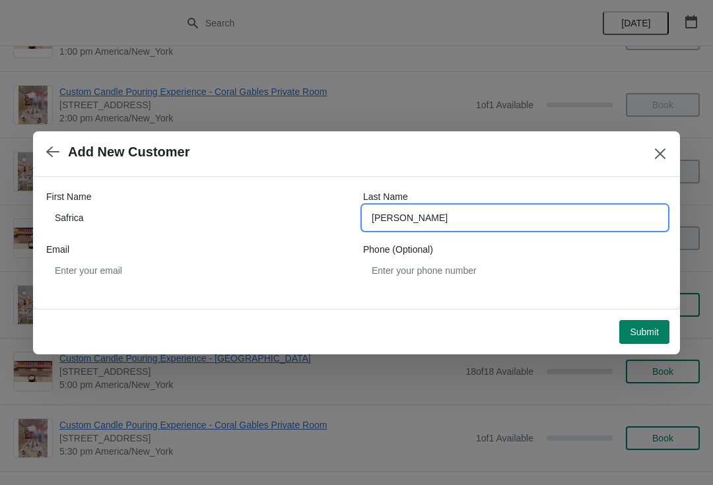
click at [427, 216] on input "Blackmore" at bounding box center [514, 218] width 303 height 24
type input "Blackmoore"
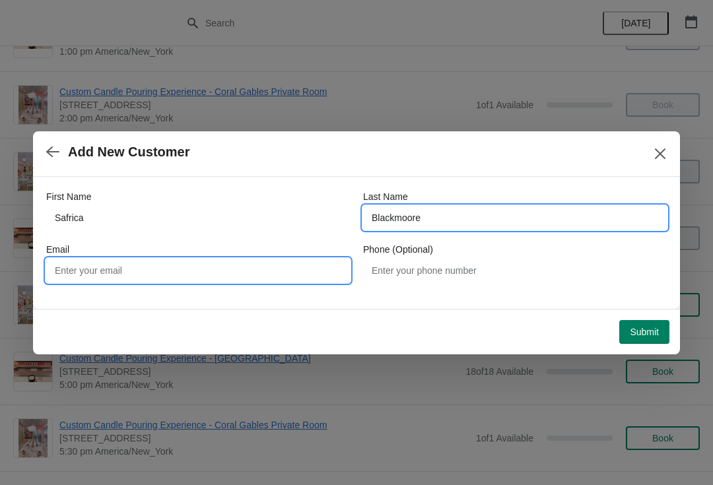
click at [267, 270] on input "Email" at bounding box center [197, 271] width 303 height 24
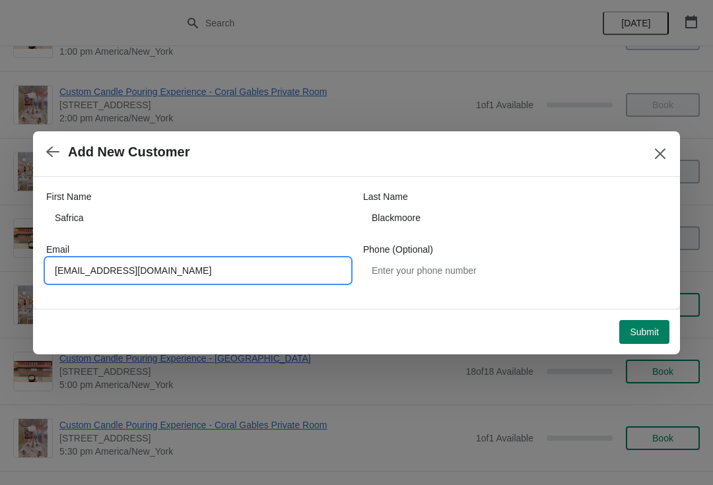
type input "Safricab@hotmail.com"
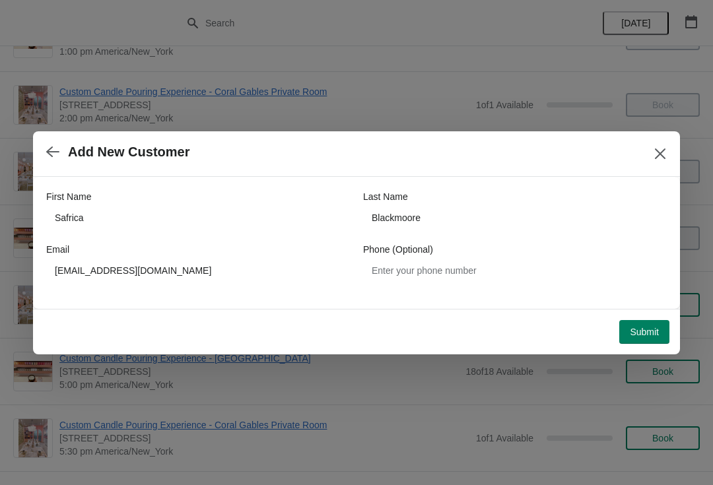
click at [621, 339] on button "Submit" at bounding box center [644, 332] width 50 height 24
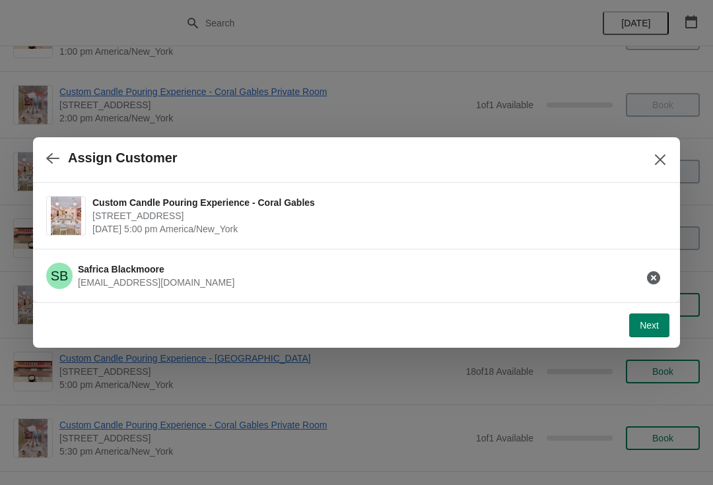
click at [633, 336] on button "Next" at bounding box center [649, 325] width 40 height 24
select select "Friend"
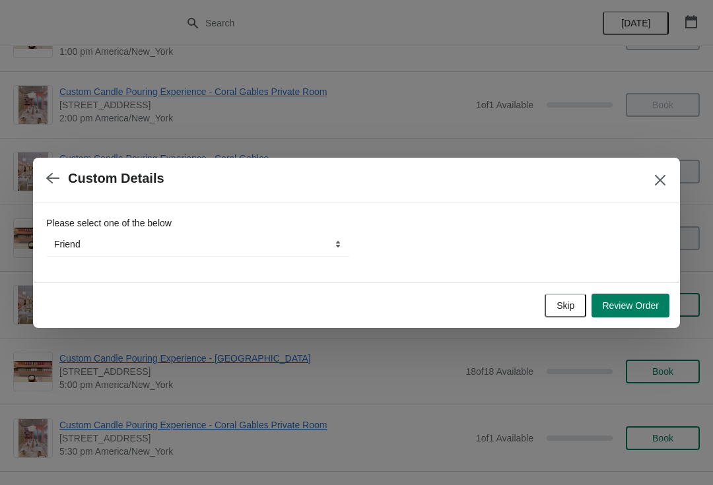
click at [631, 305] on span "Review Order" at bounding box center [630, 305] width 57 height 11
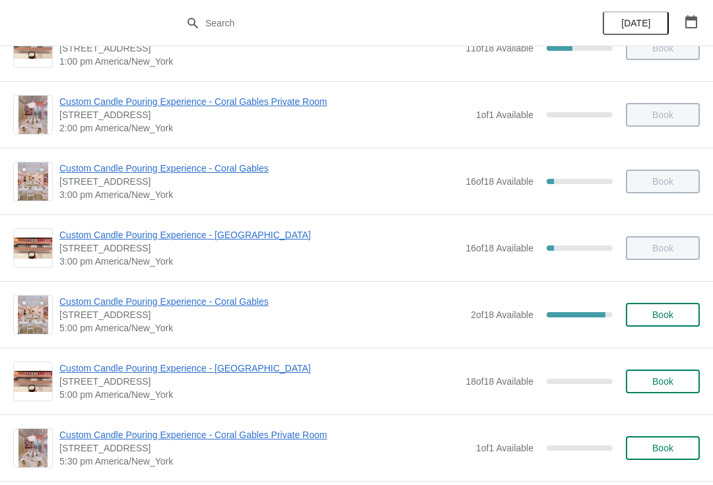
scroll to position [412, 0]
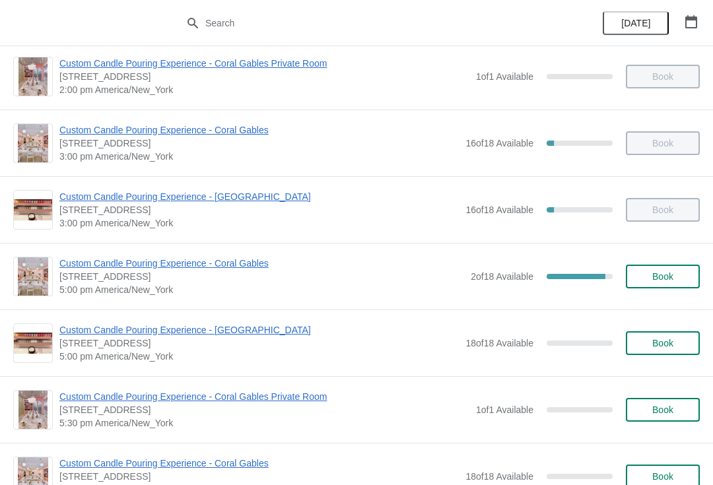
click at [680, 281] on span "Book" at bounding box center [662, 276] width 50 height 11
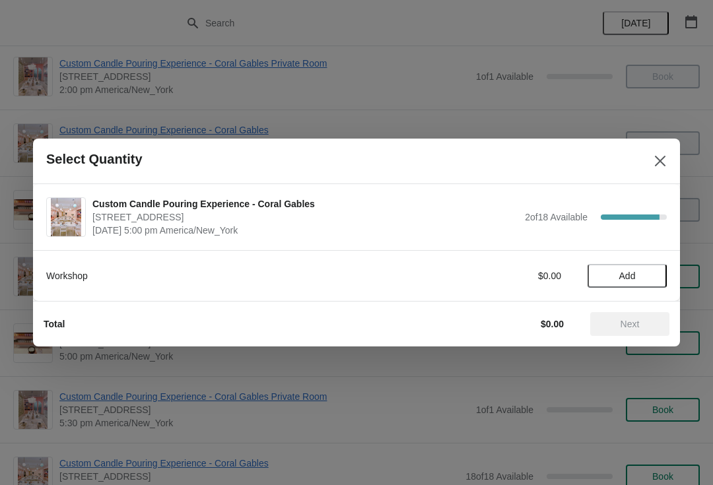
click at [635, 265] on button "Add" at bounding box center [626, 276] width 79 height 24
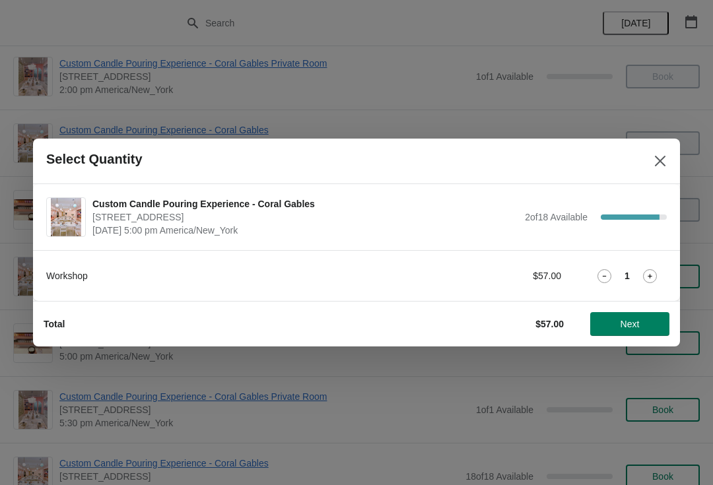
click at [624, 330] on button "Next" at bounding box center [629, 324] width 79 height 24
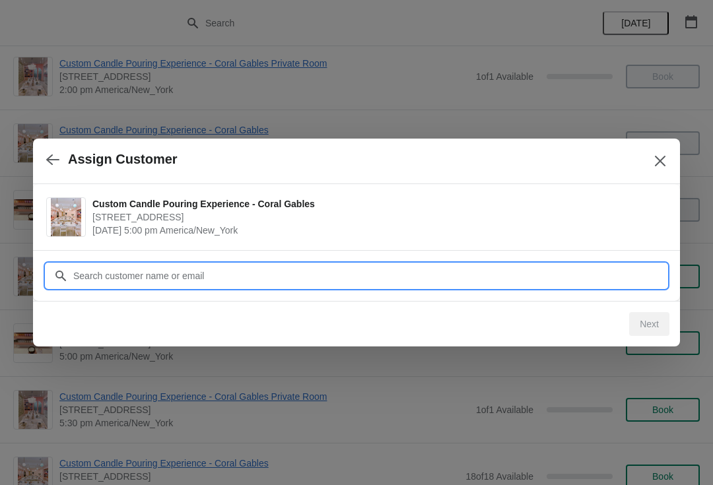
click at [573, 269] on input "Customer" at bounding box center [370, 276] width 594 height 24
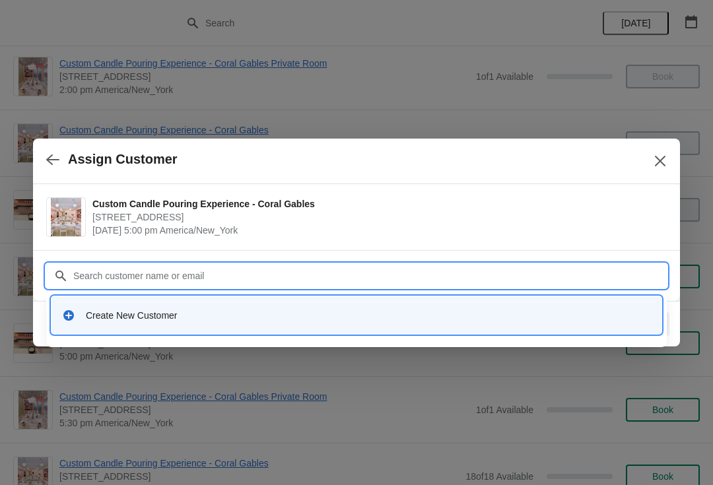
click at [151, 321] on div "Create New Customer" at bounding box center [368, 315] width 565 height 13
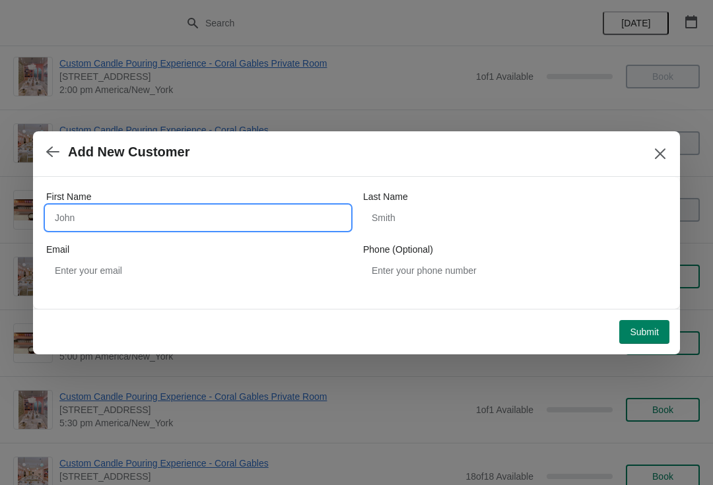
click at [169, 207] on input "First Name" at bounding box center [197, 218] width 303 height 24
type input "Sigourney"
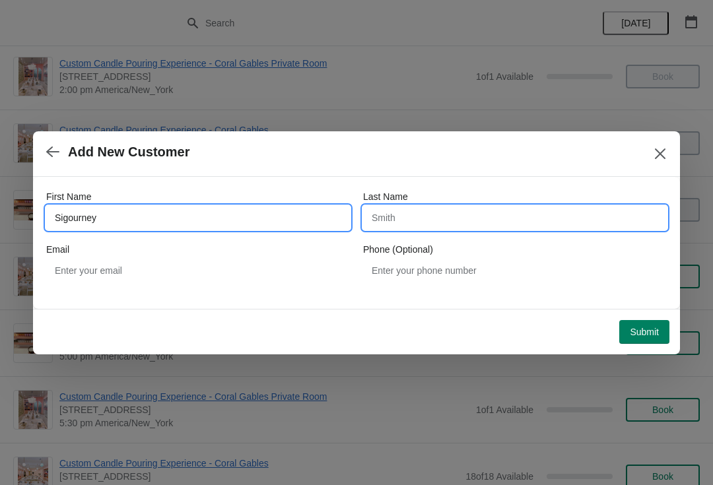
click at [451, 222] on input "Last Name" at bounding box center [514, 218] width 303 height 24
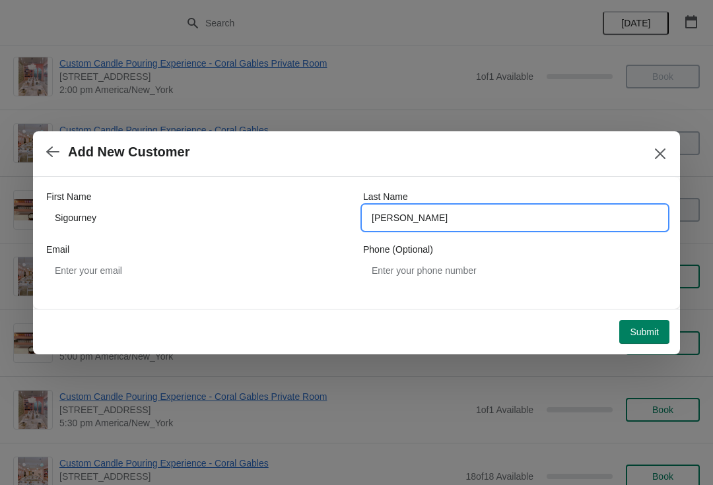
type input "Kelly"
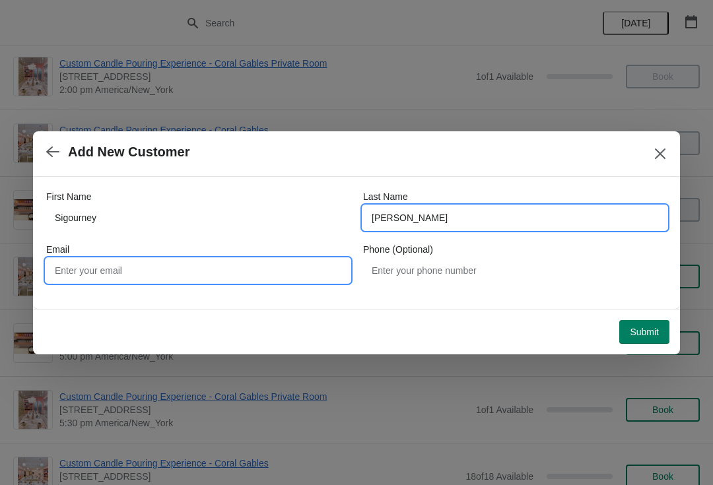
click at [263, 279] on input "Email" at bounding box center [197, 271] width 303 height 24
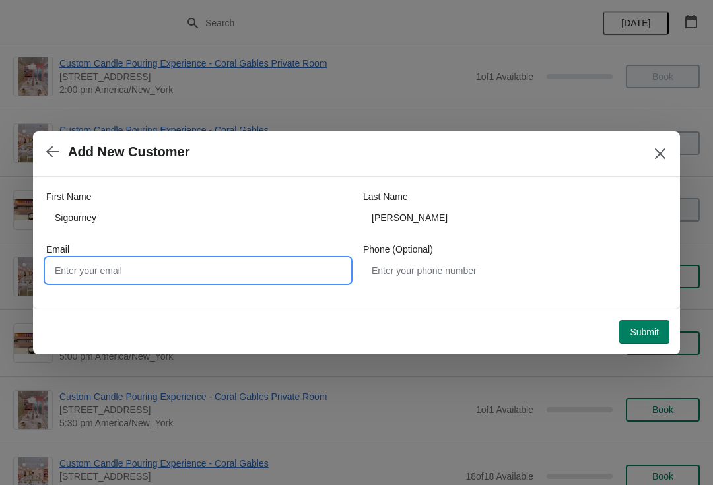
type input "K"
type input "kellysigourney@gmail.com"
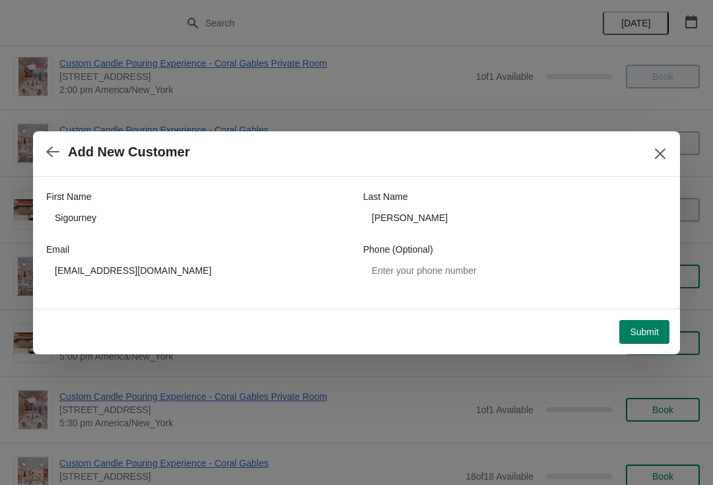
click at [639, 343] on button "Submit" at bounding box center [644, 332] width 50 height 24
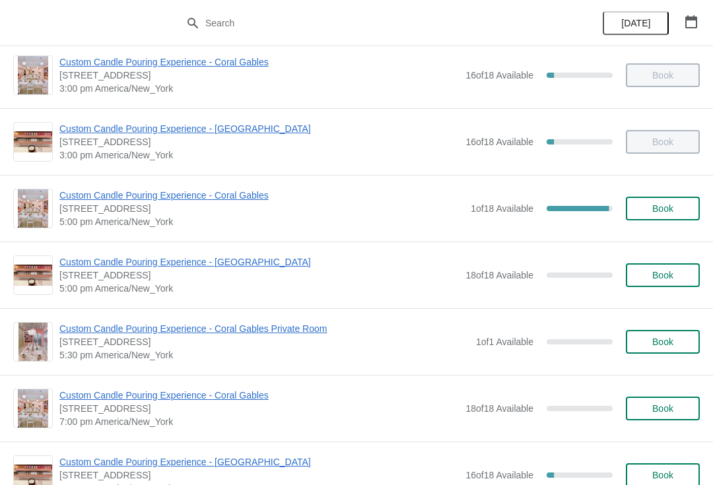
scroll to position [484, 0]
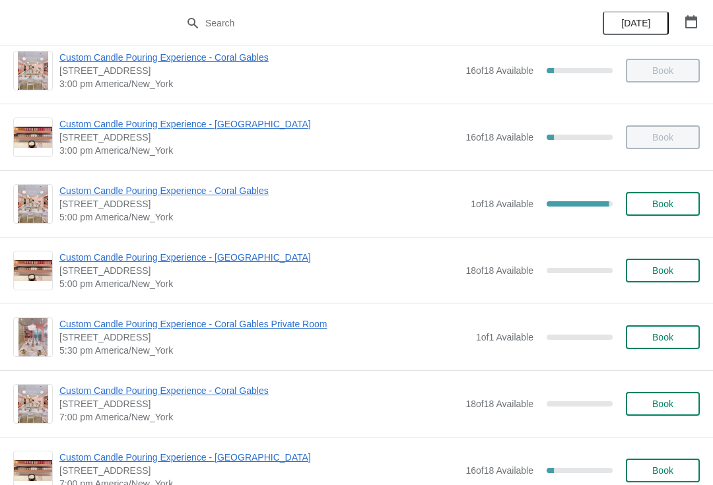
click at [89, 186] on span "Custom Candle Pouring Experience - Coral Gables" at bounding box center [261, 190] width 404 height 13
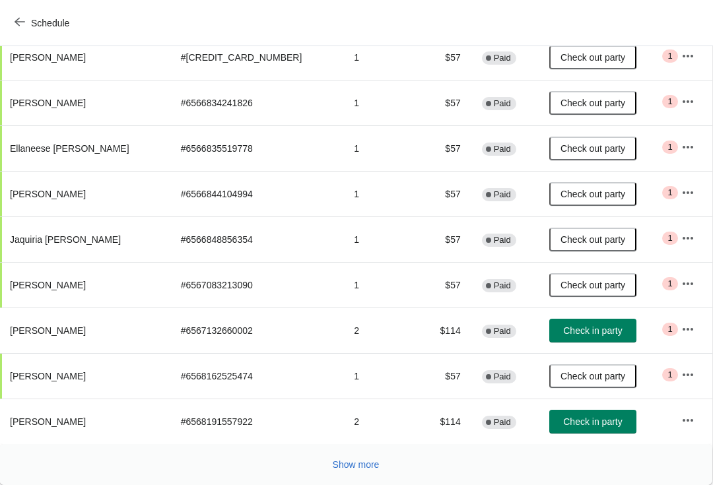
scroll to position [230, 1]
click at [378, 455] on button "Show more" at bounding box center [355, 465] width 57 height 24
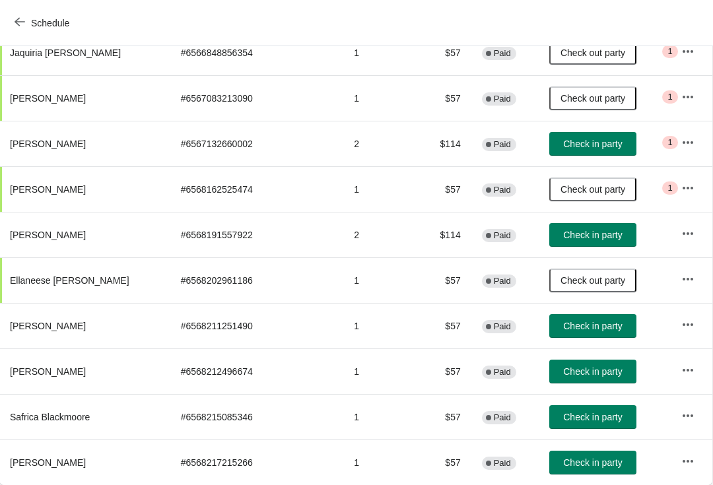
scroll to position [416, 1]
click at [563, 328] on span "Check in party" at bounding box center [592, 326] width 59 height 11
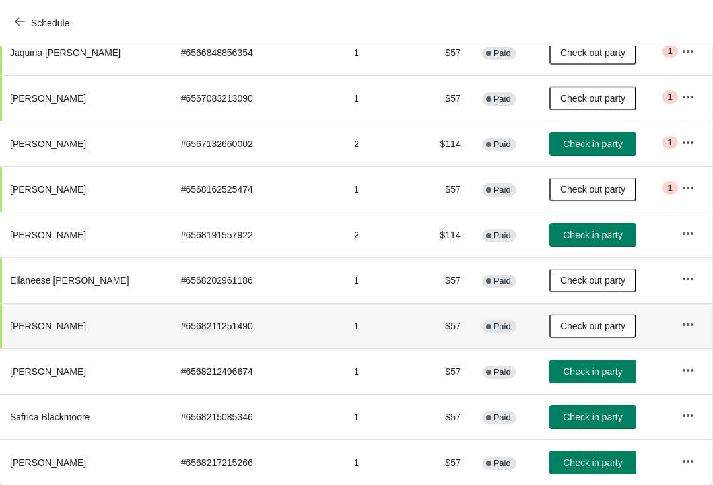
click at [566, 367] on span "Check in party" at bounding box center [592, 371] width 59 height 11
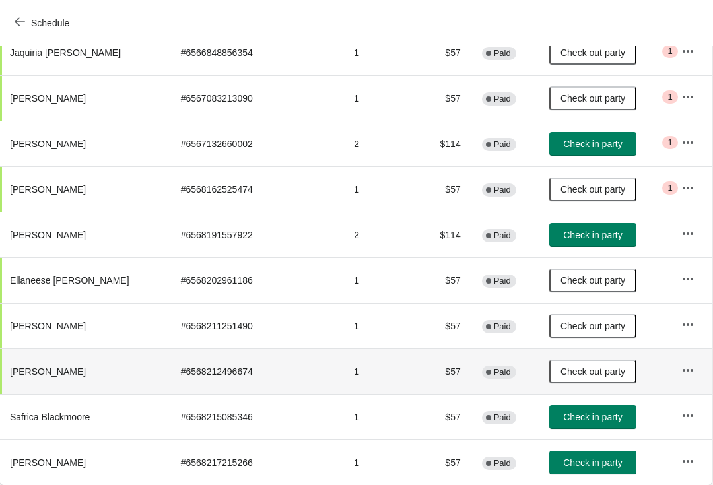
click at [568, 414] on span "Check in party" at bounding box center [592, 417] width 59 height 11
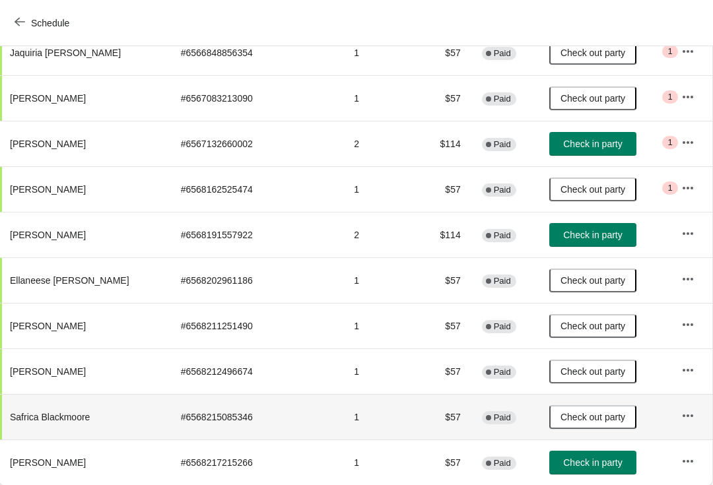
click at [577, 458] on span "Check in party" at bounding box center [592, 462] width 59 height 11
